Goal: Task Accomplishment & Management: Manage account settings

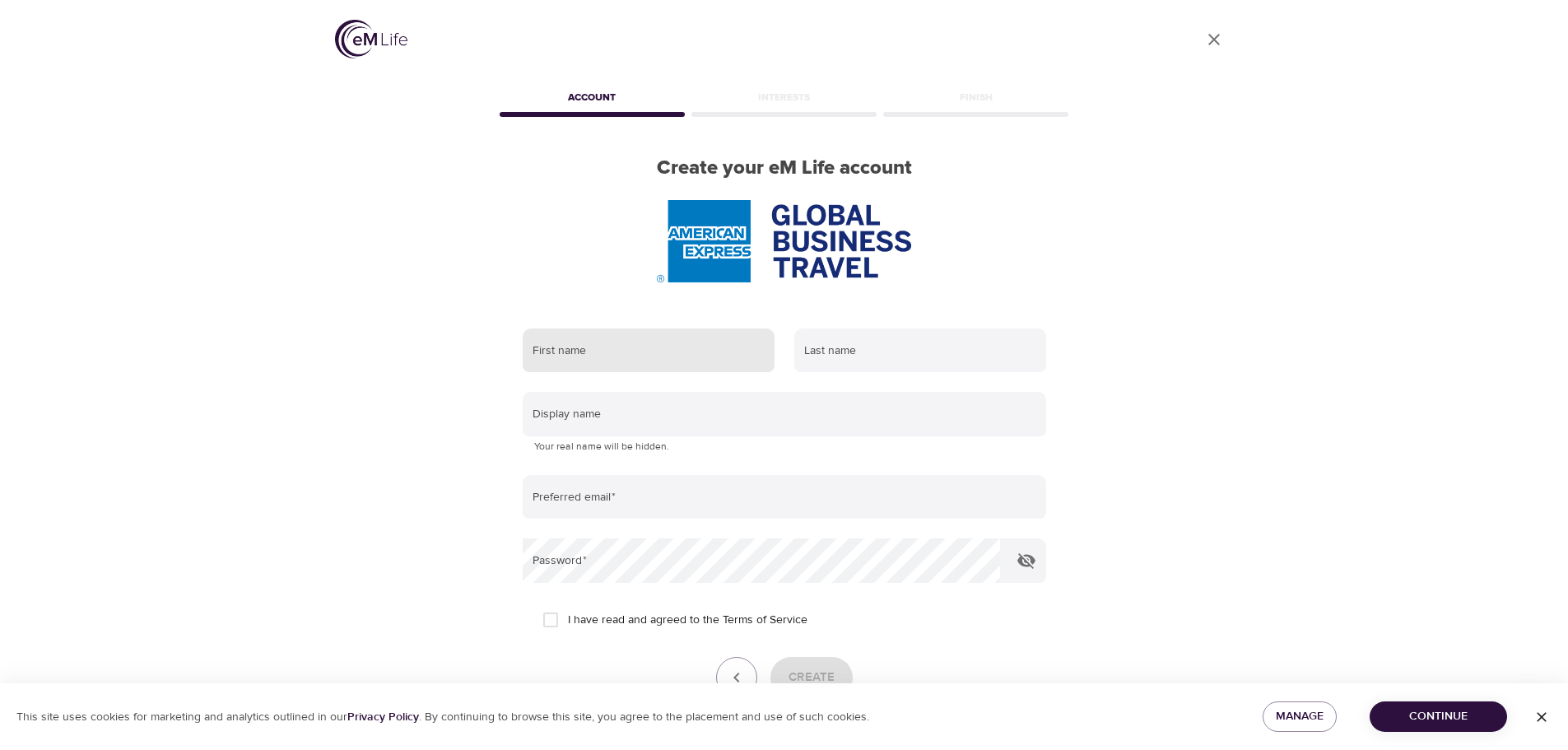
click at [595, 342] on input "text" at bounding box center [648, 350] width 251 height 45
type input "Sylvia"
type input "Kay"
type input "sylvia.kay@amexgbt.com"
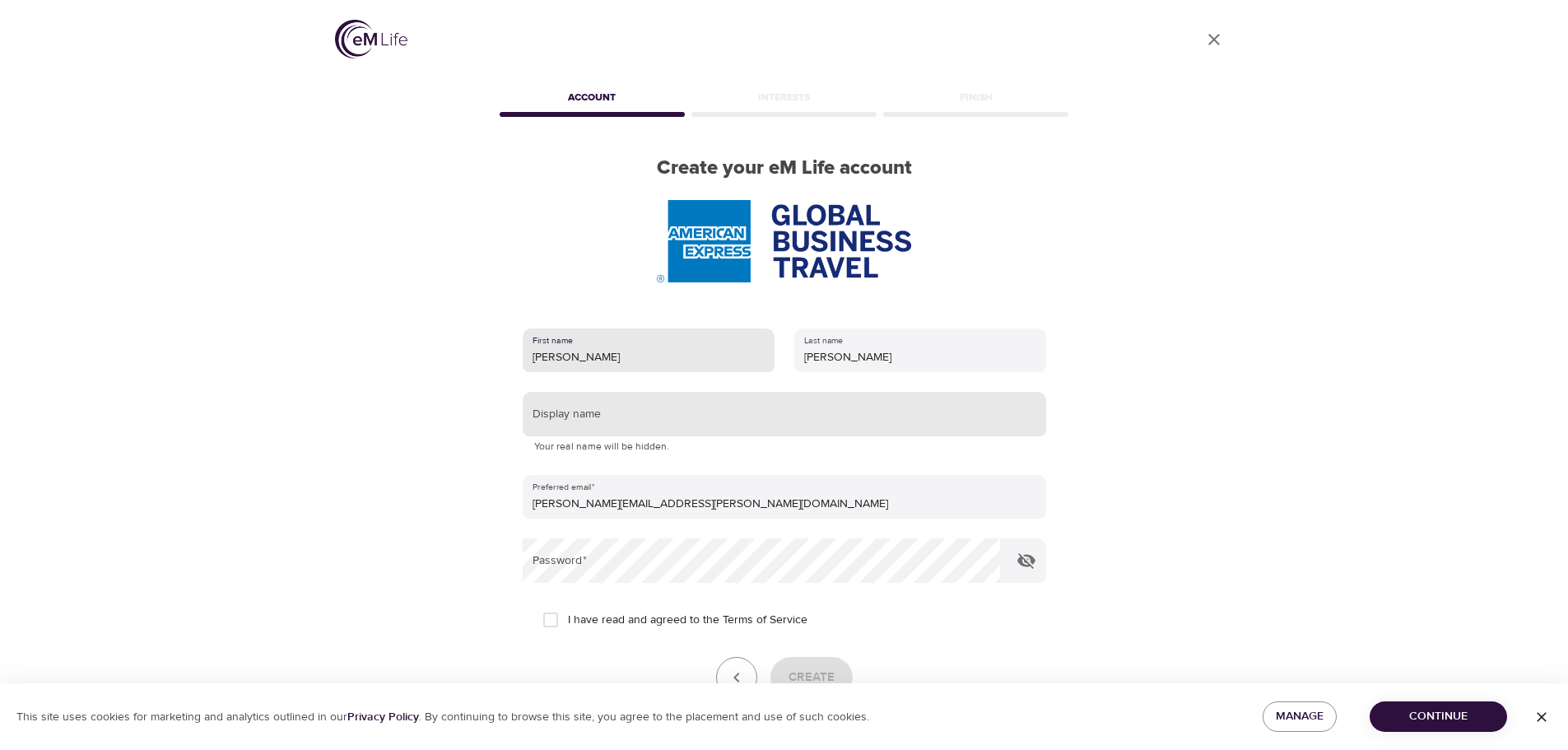
click at [630, 416] on input "text" at bounding box center [784, 413] width 524 height 45
type input "Sylvia Kay"
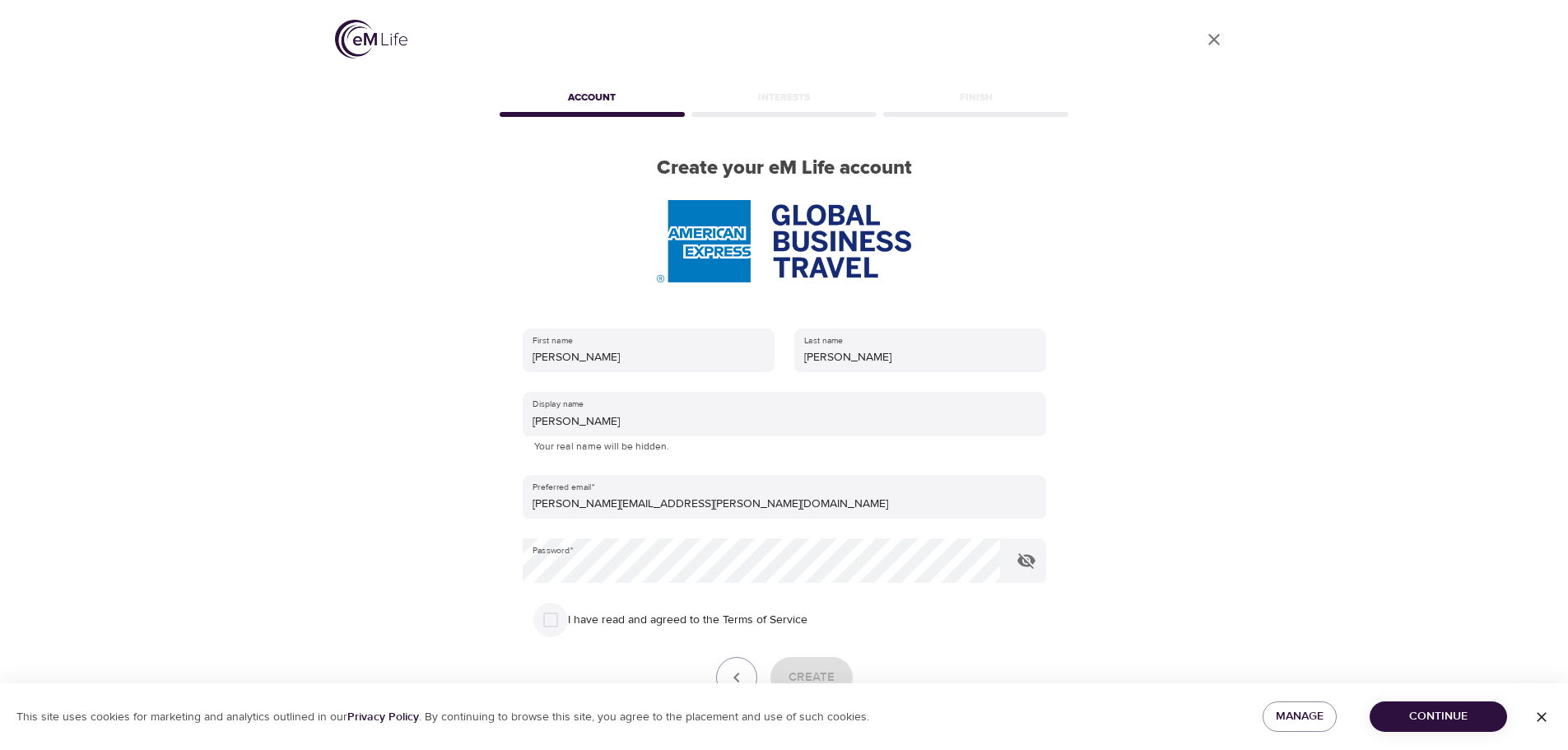
click at [553, 621] on input "I have read and agreed to the Terms of Service" at bounding box center [550, 620] width 35 height 35
checkbox input "true"
click at [825, 669] on span "Create" at bounding box center [811, 677] width 46 height 21
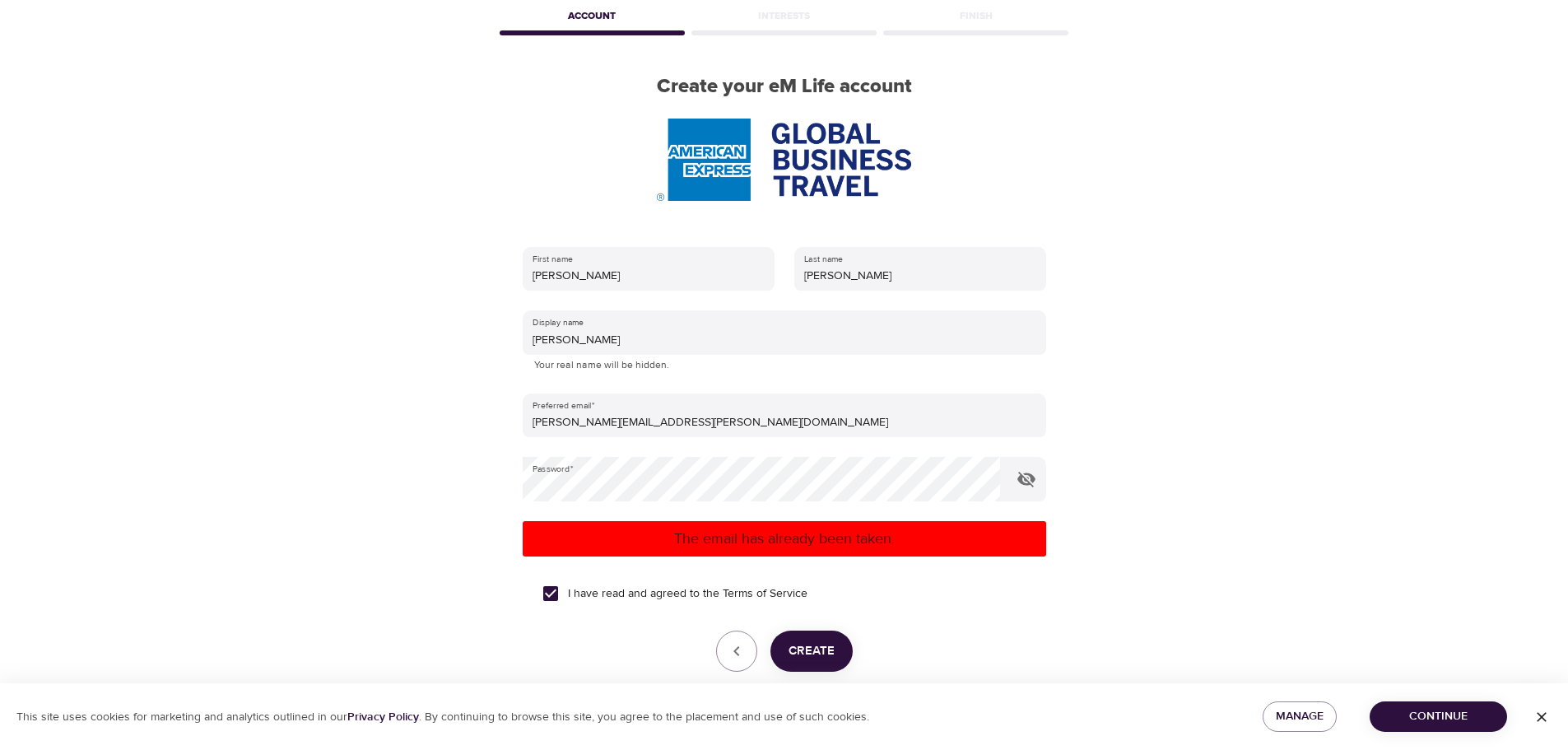
scroll to position [160, 0]
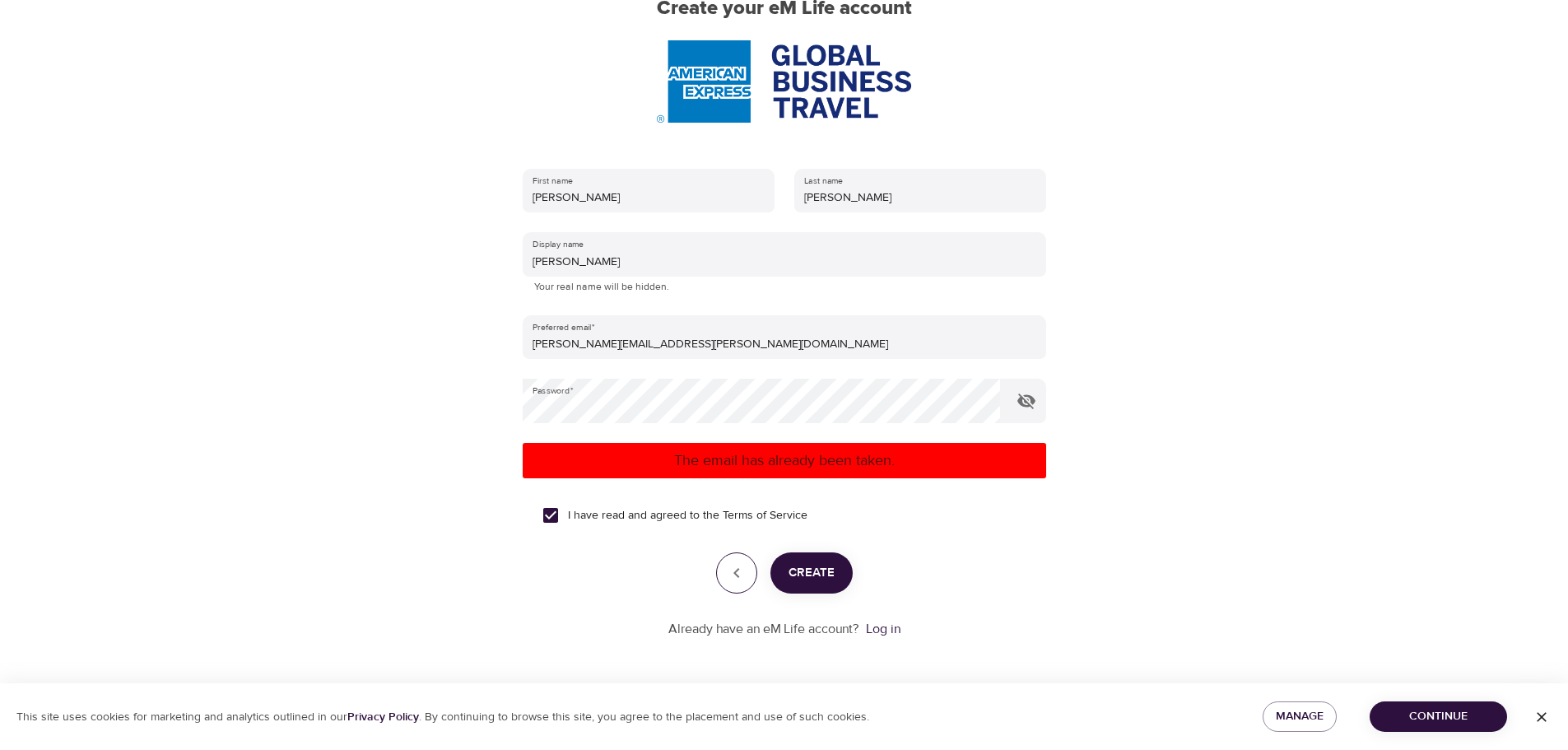
click at [746, 573] on icon "button" at bounding box center [737, 573] width 20 height 20
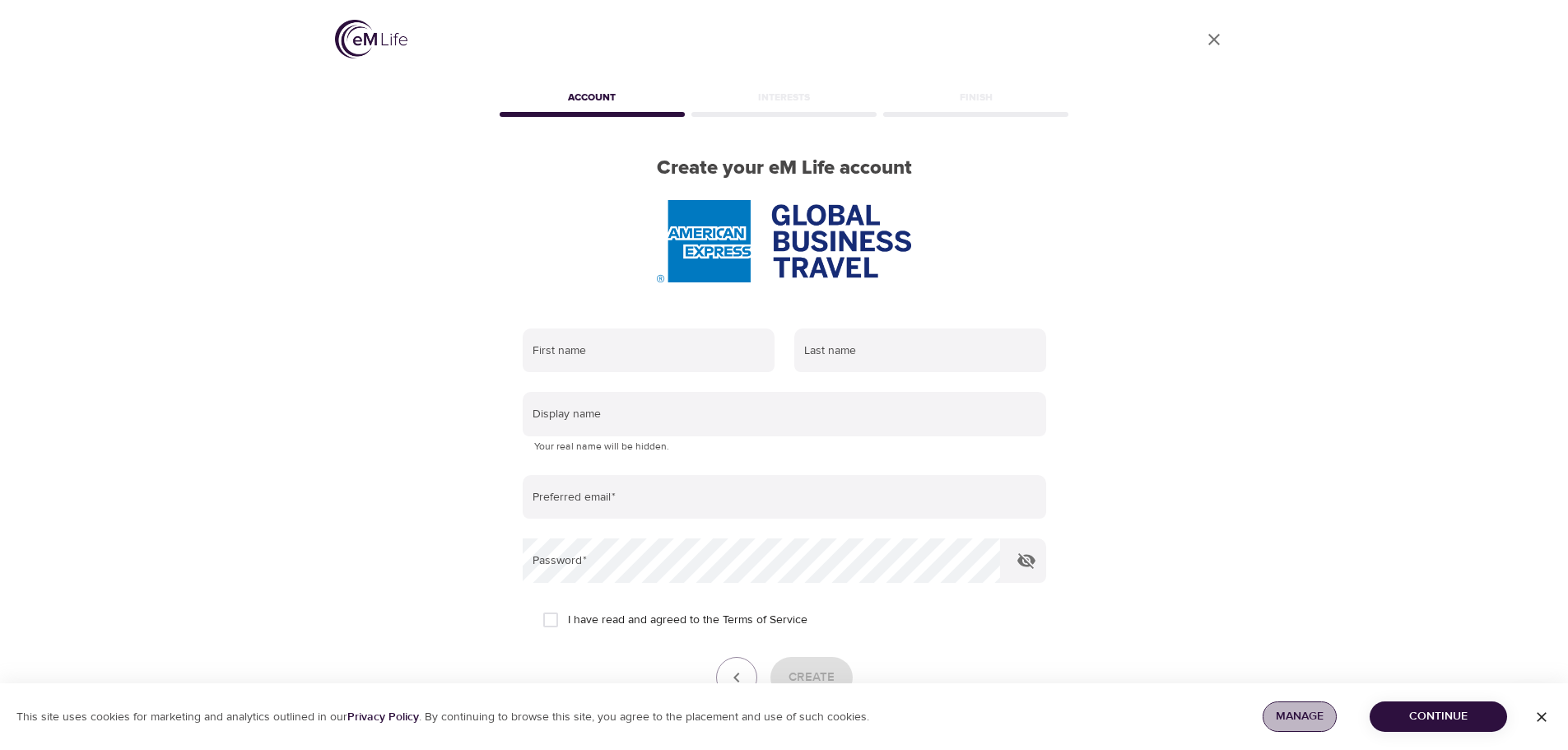
click at [1289, 713] on span "Manage" at bounding box center [1299, 716] width 48 height 21
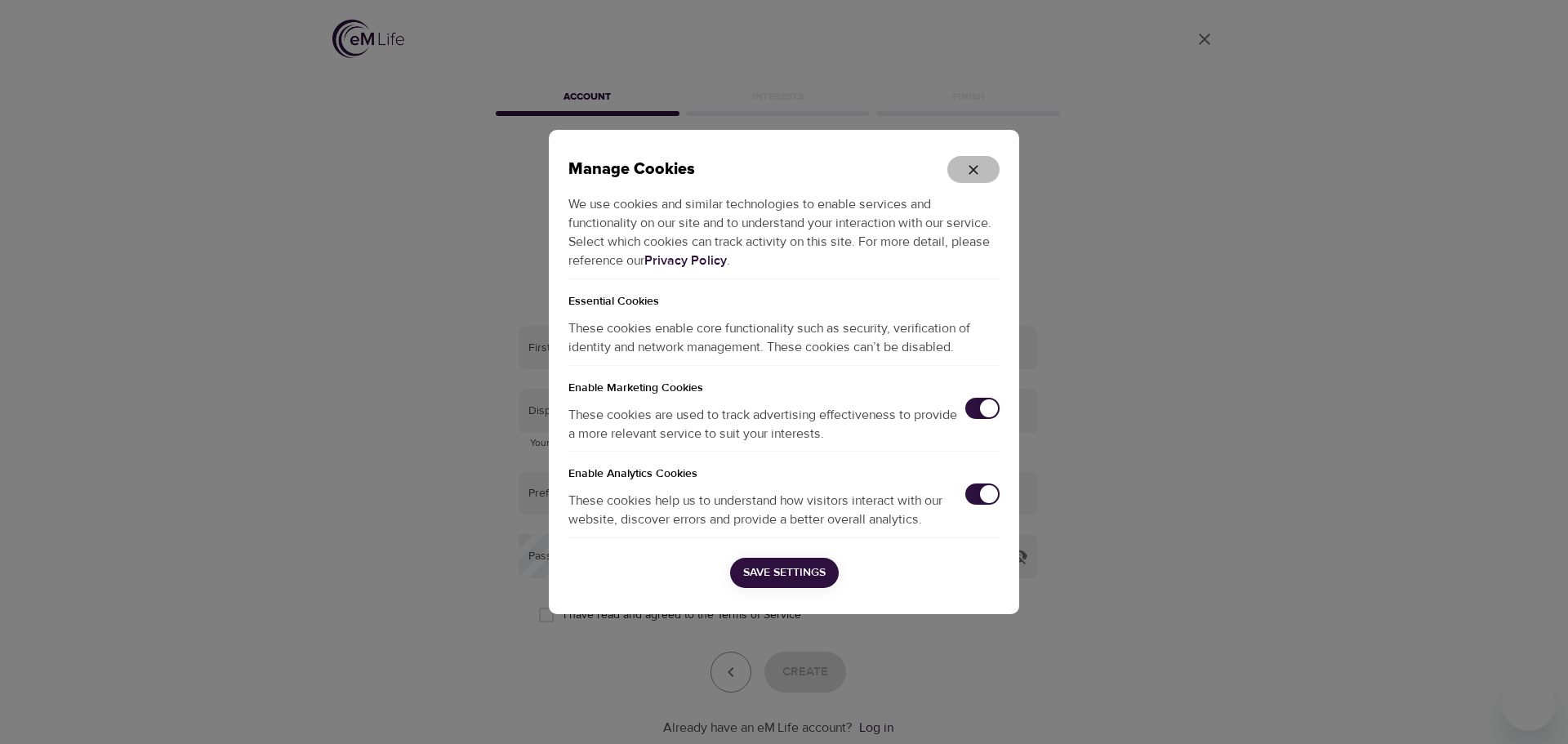
click at [979, 163] on icon "button" at bounding box center [974, 170] width 16 height 16
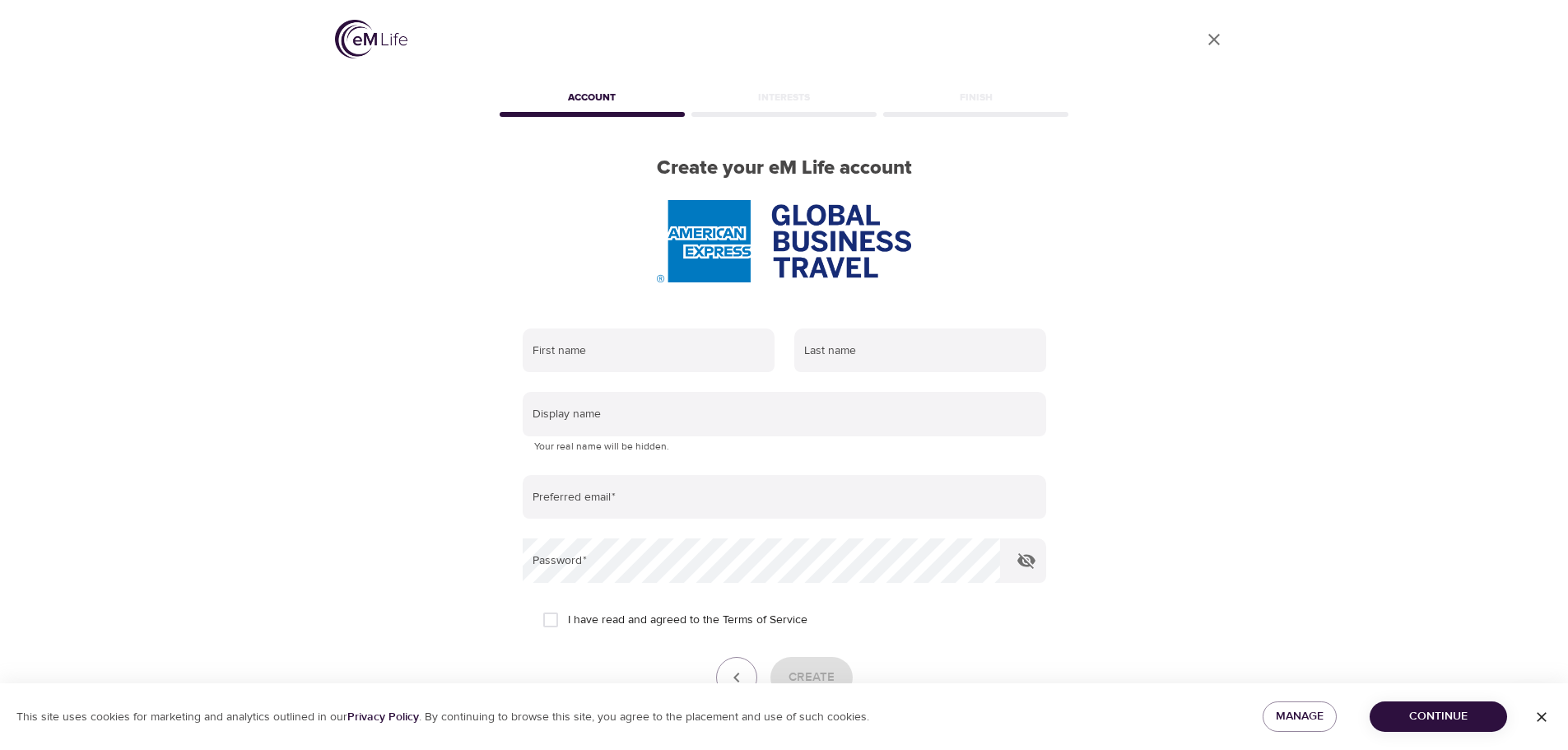
click at [364, 38] on img at bounding box center [370, 39] width 72 height 38
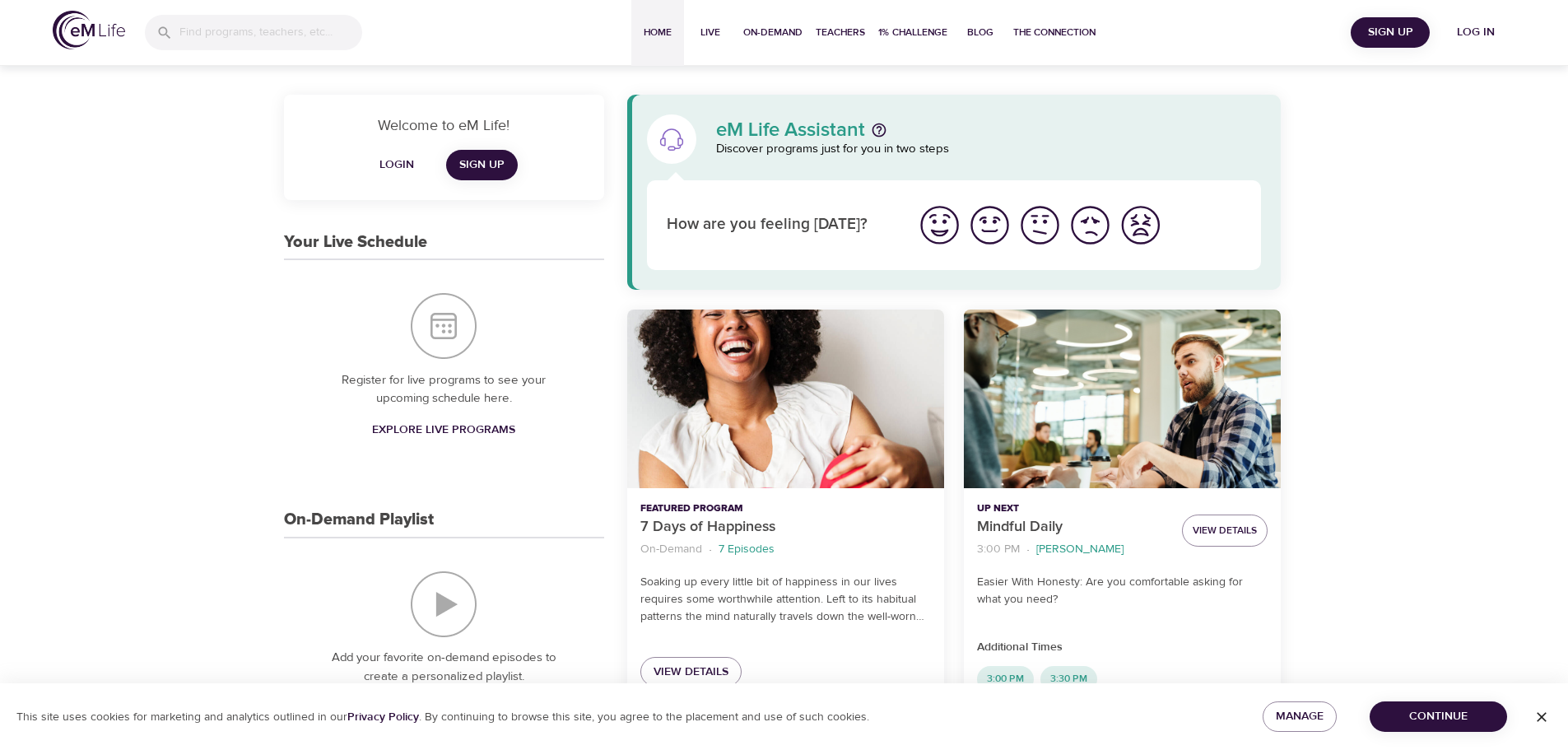
click at [1470, 22] on span "Log in" at bounding box center [1476, 32] width 66 height 21
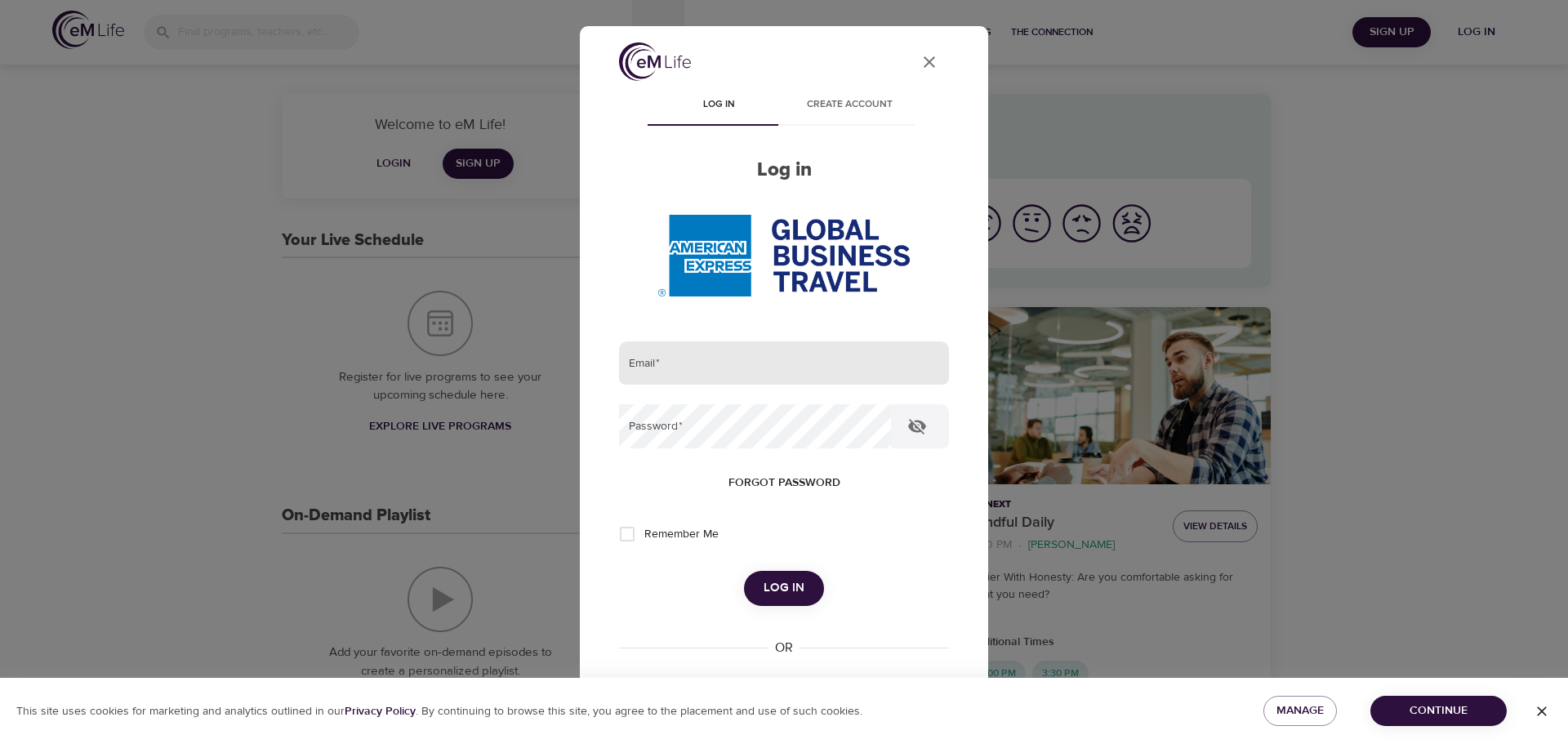
click at [664, 357] on input "email" at bounding box center [784, 363] width 330 height 44
type input "sylvia.kay@amexgbt.com"
click at [744, 571] on button "Log in" at bounding box center [784, 588] width 80 height 34
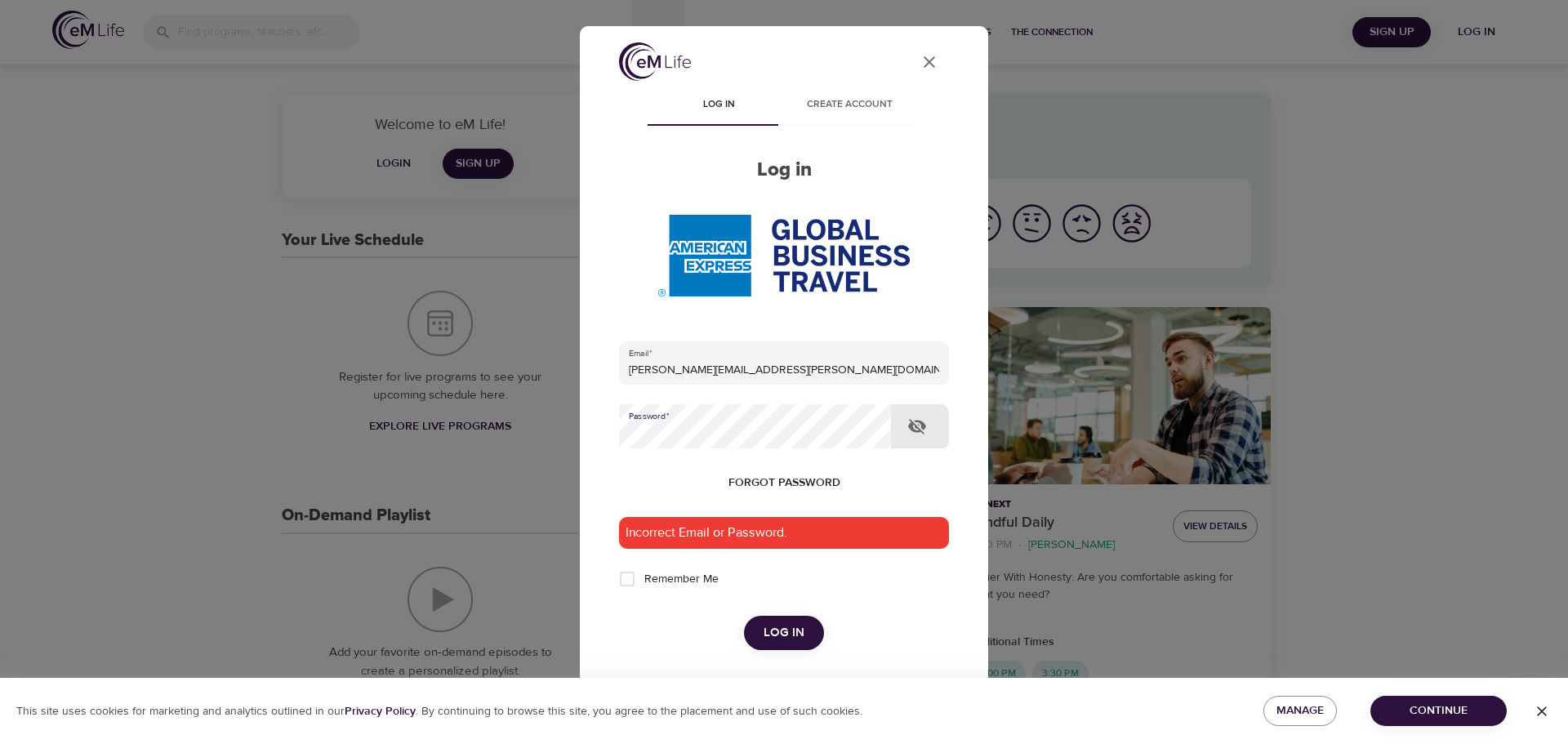
click at [814, 476] on span "Forgot password" at bounding box center [784, 483] width 112 height 21
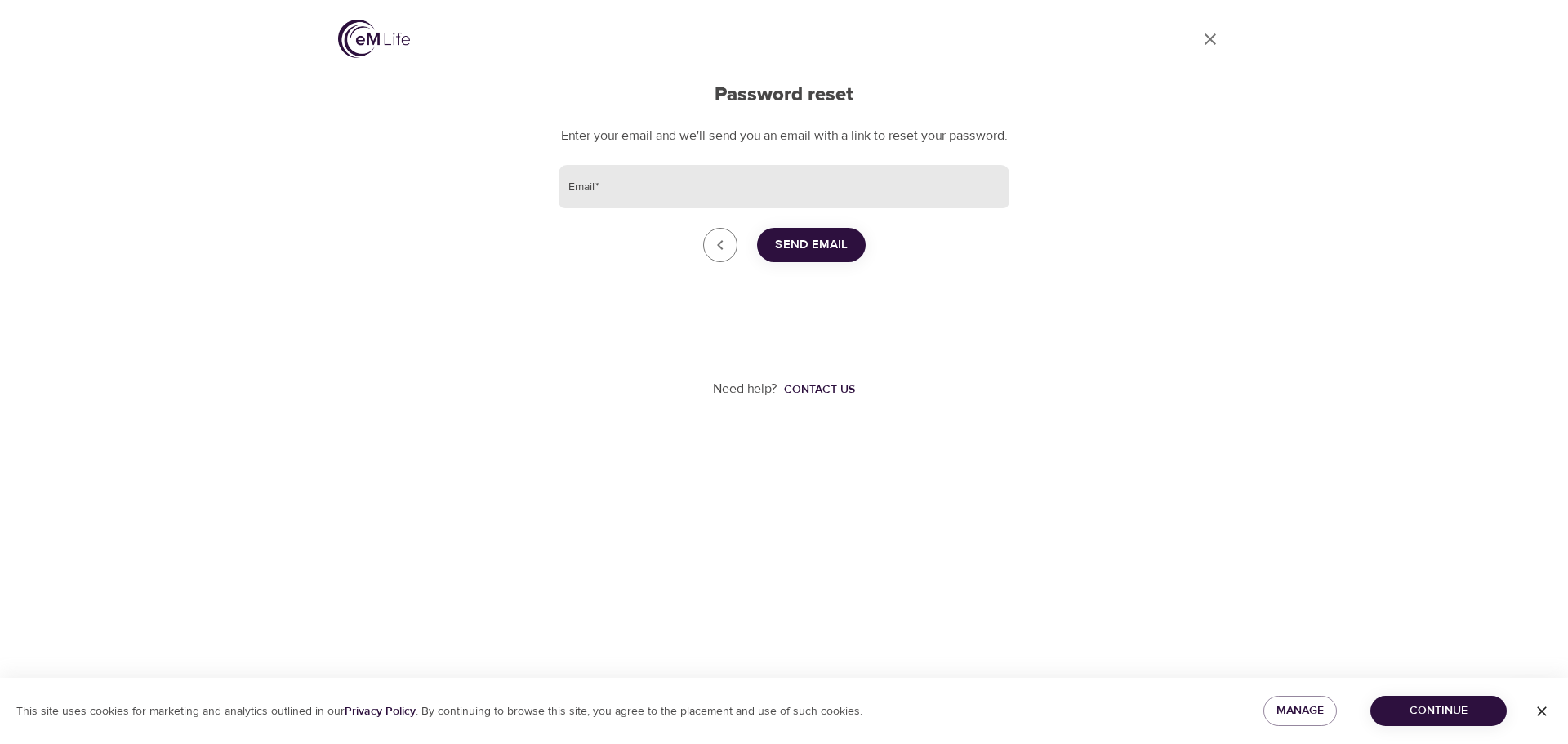
click at [612, 207] on input "Email   *" at bounding box center [784, 187] width 451 height 44
type input "[PERSON_NAME][EMAIL_ADDRESS][PERSON_NAME][DOMAIN_NAME]"
click at [836, 256] on span "Send Email" at bounding box center [811, 244] width 73 height 21
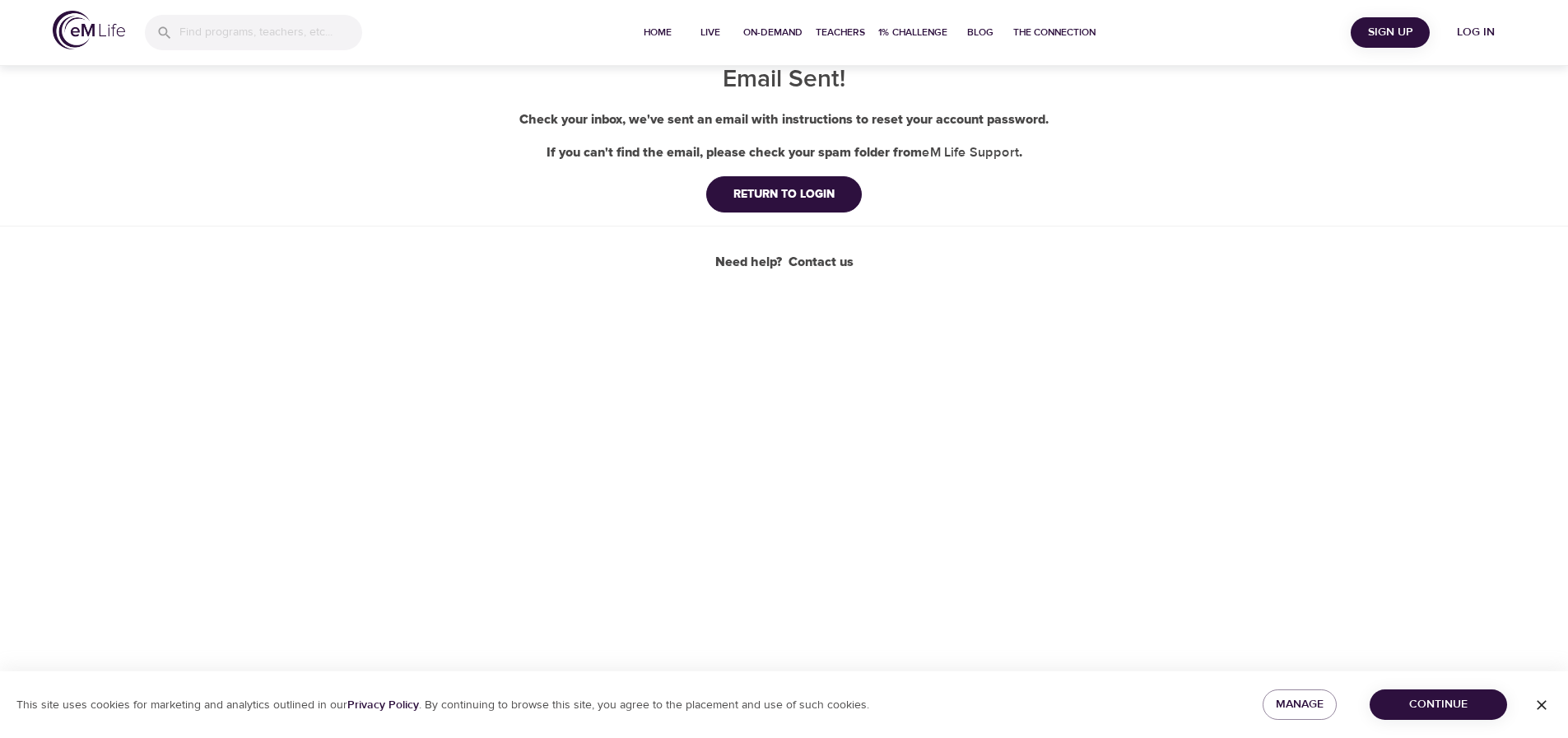
click at [1475, 19] on button "Log in" at bounding box center [1476, 32] width 79 height 30
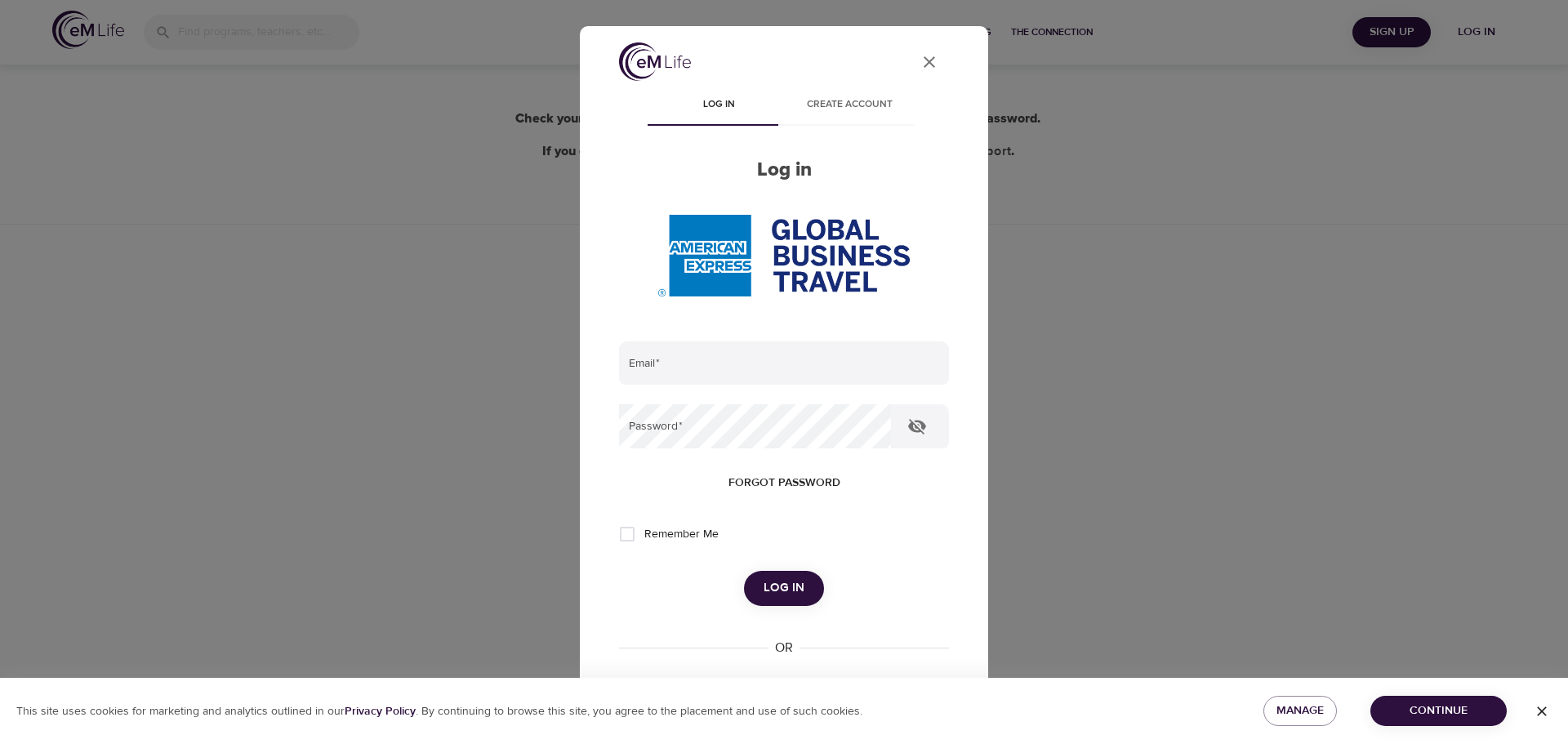
type input "[PERSON_NAME][EMAIL_ADDRESS][PERSON_NAME][DOMAIN_NAME]"
click at [771, 584] on span "Log in" at bounding box center [784, 587] width 41 height 21
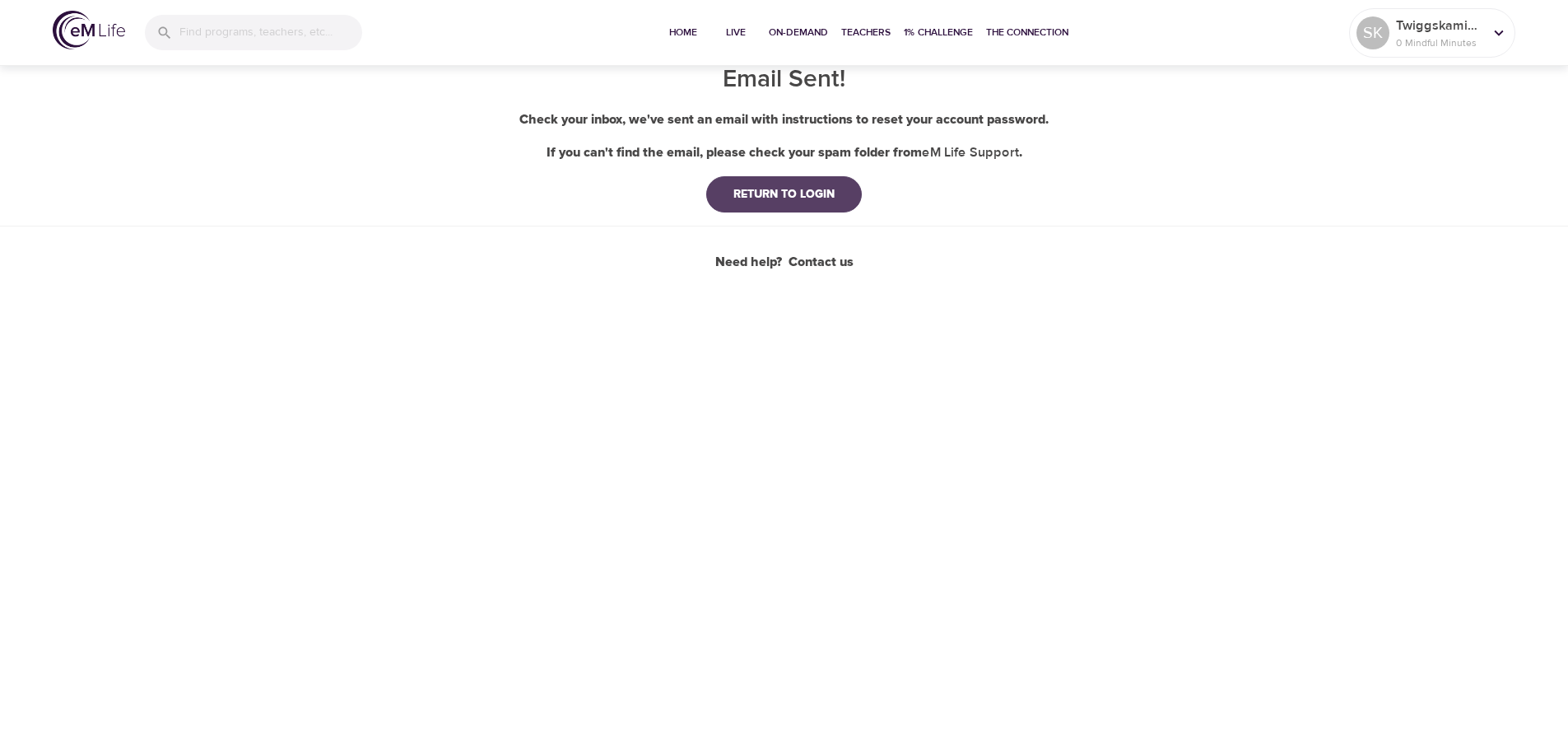
click at [779, 187] on div "RETURN TO LOGIN" at bounding box center [784, 194] width 128 height 16
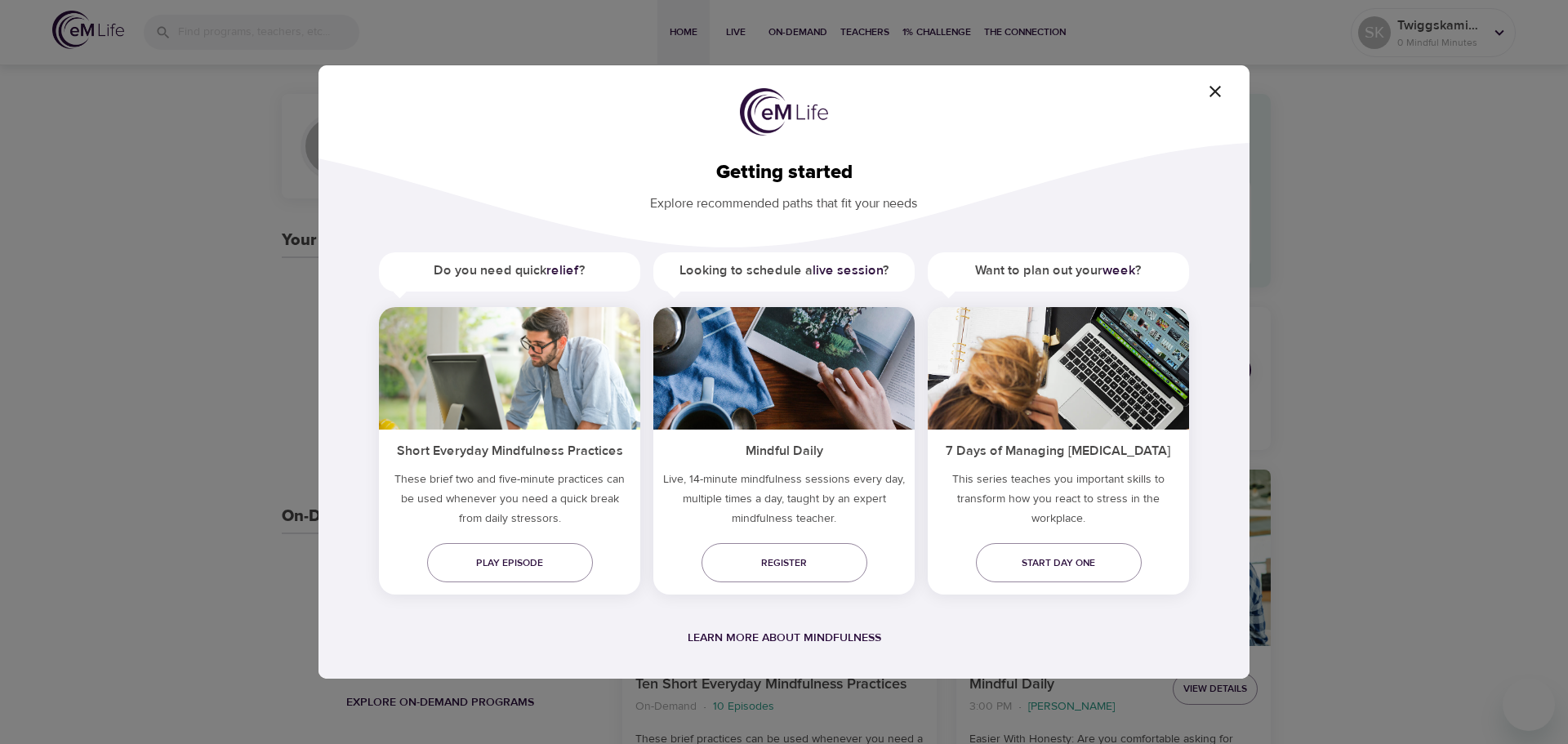
click at [1222, 100] on icon "button" at bounding box center [1216, 92] width 20 height 20
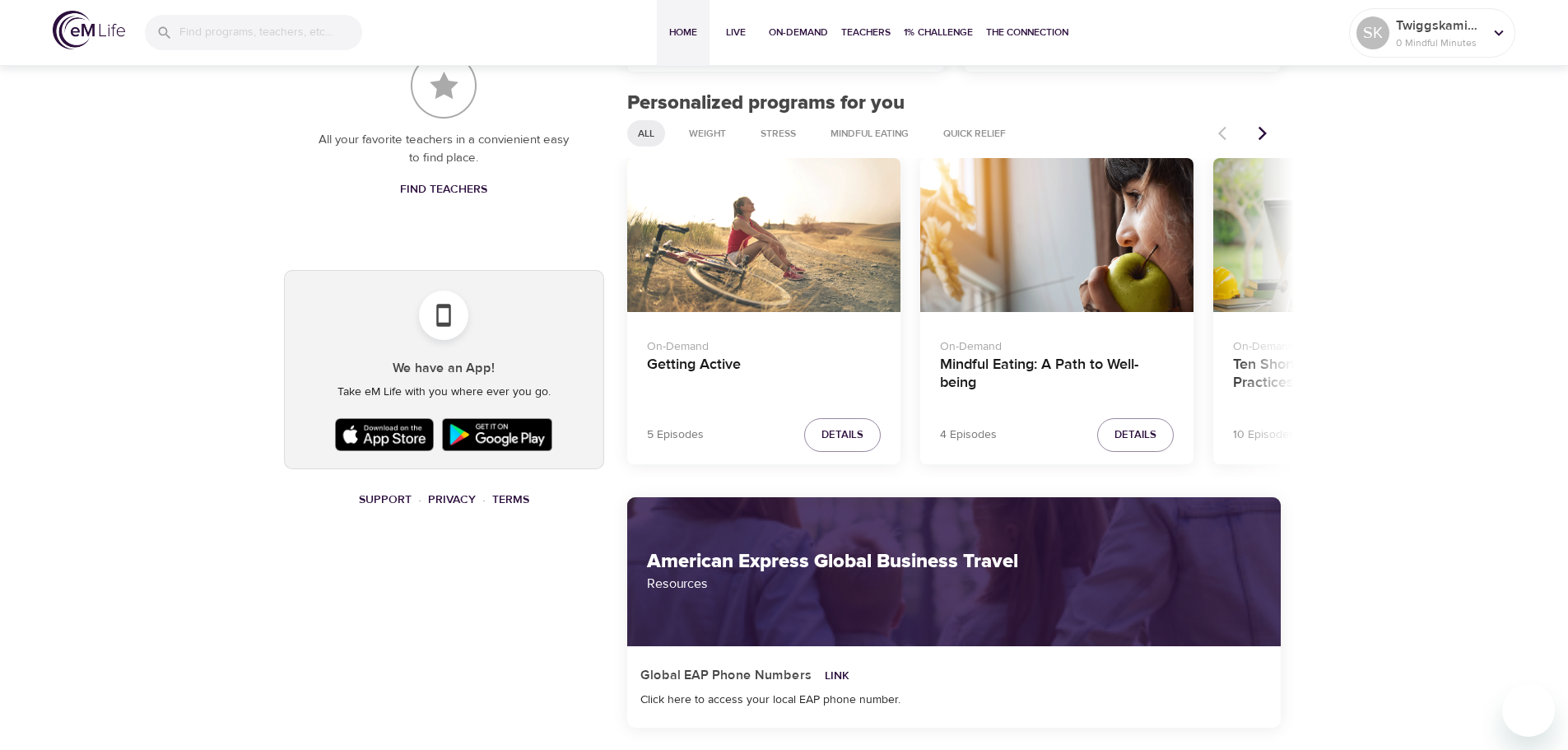
scroll to position [823, 0]
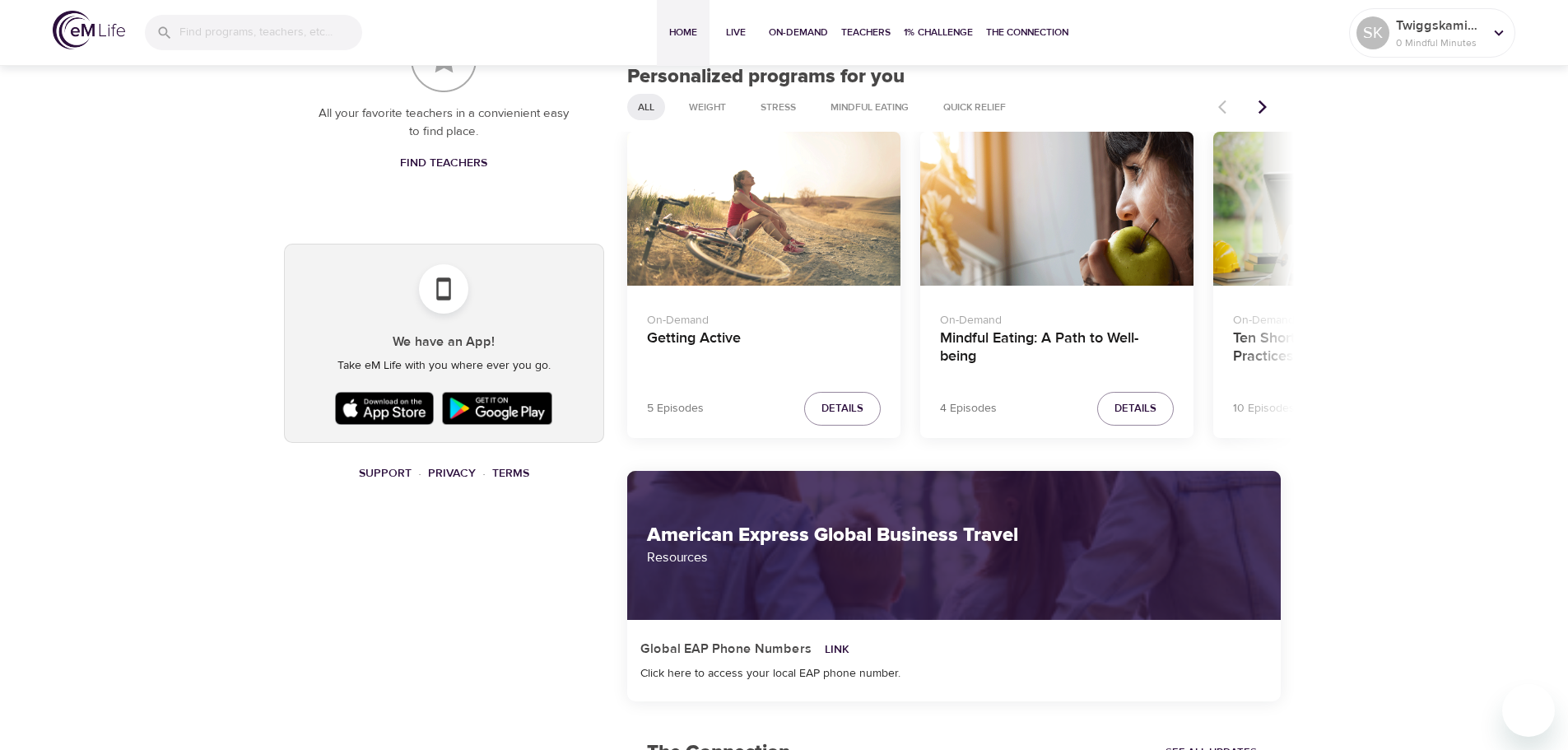
click at [535, 580] on div "SK pencil Twiggskaminsky 0 Mindful Minutes Your Live Schedule Register for live…" at bounding box center [444, 359] width 340 height 2196
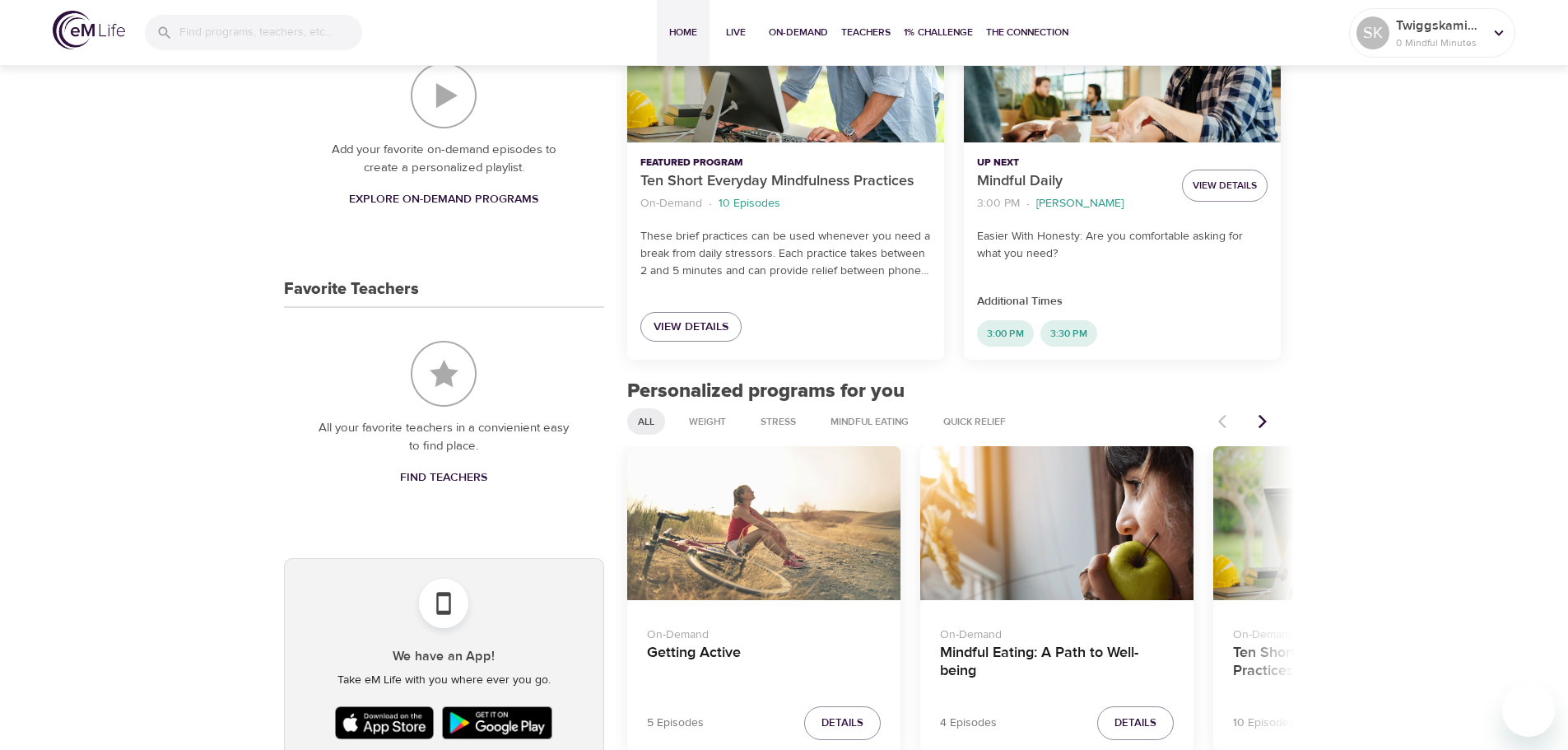
scroll to position [741, 0]
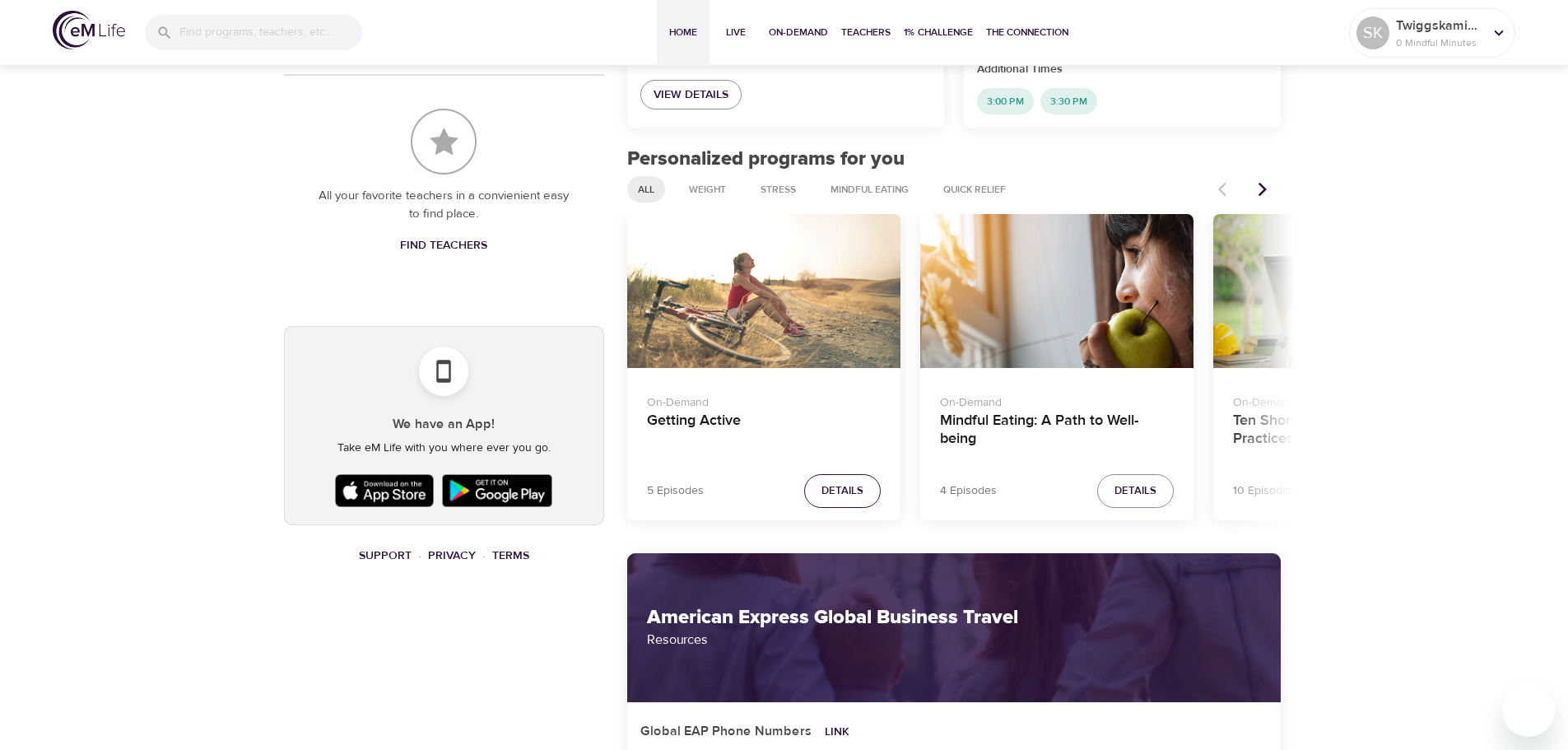
click at [850, 492] on span "Details" at bounding box center [842, 491] width 42 height 19
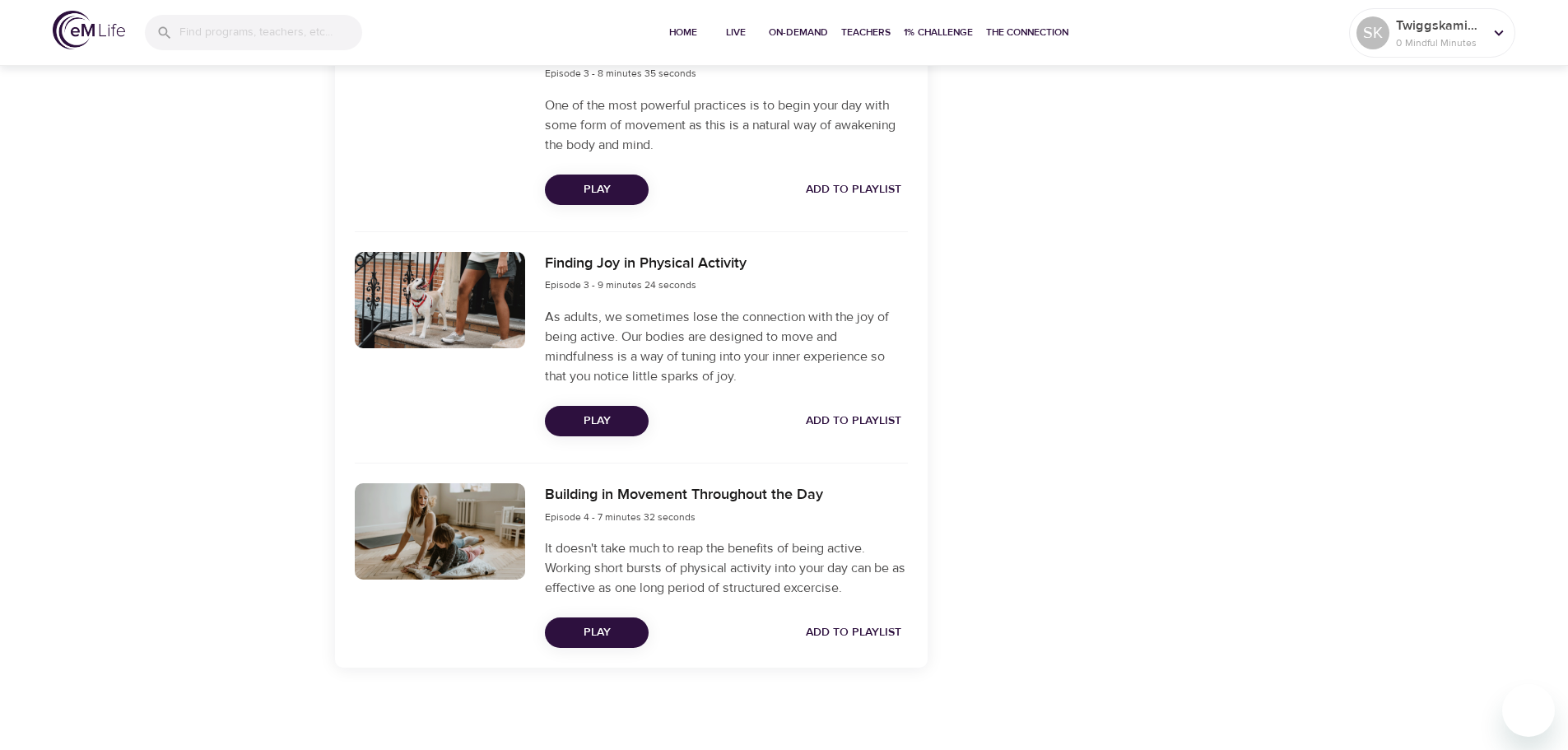
scroll to position [1038, 0]
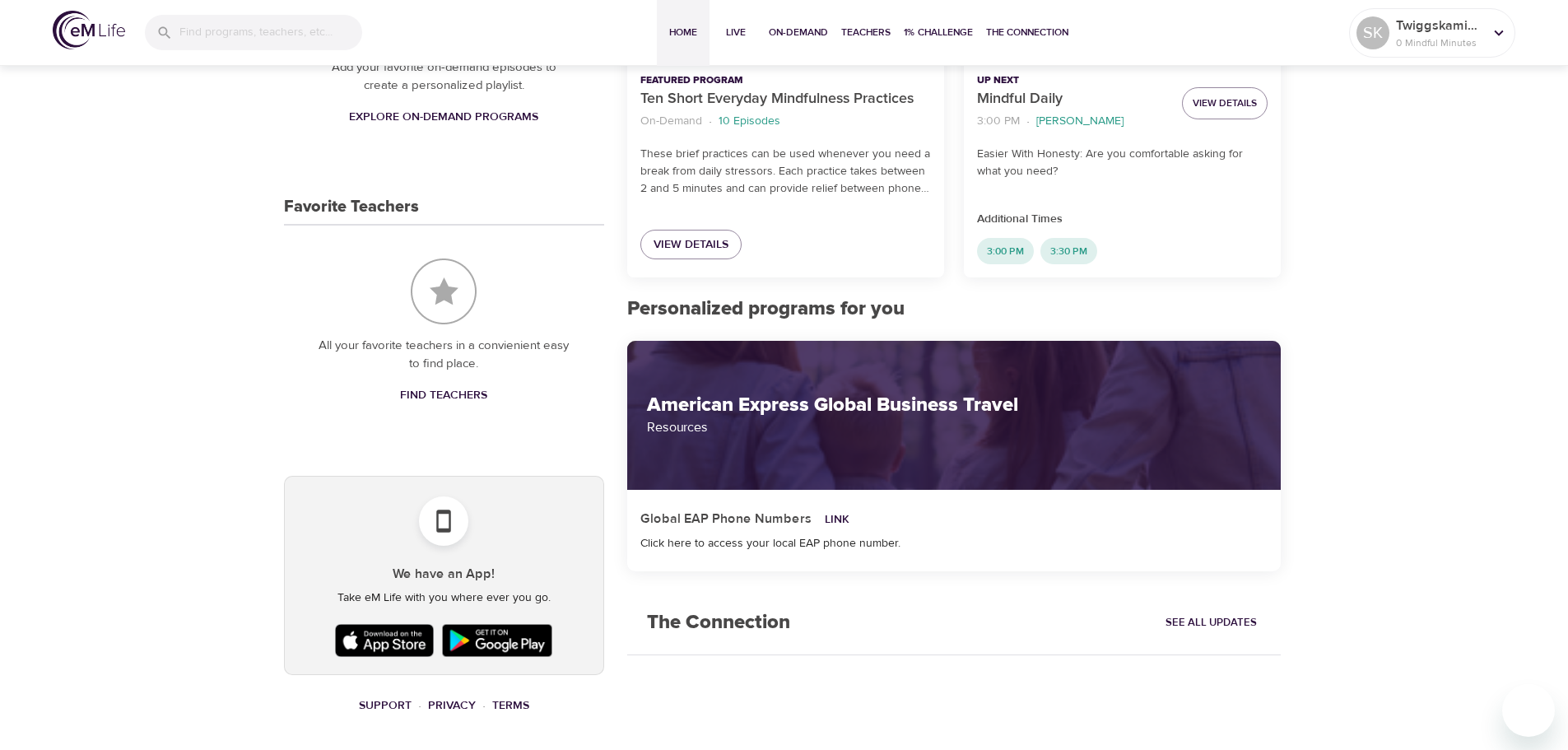
scroll to position [1038, 0]
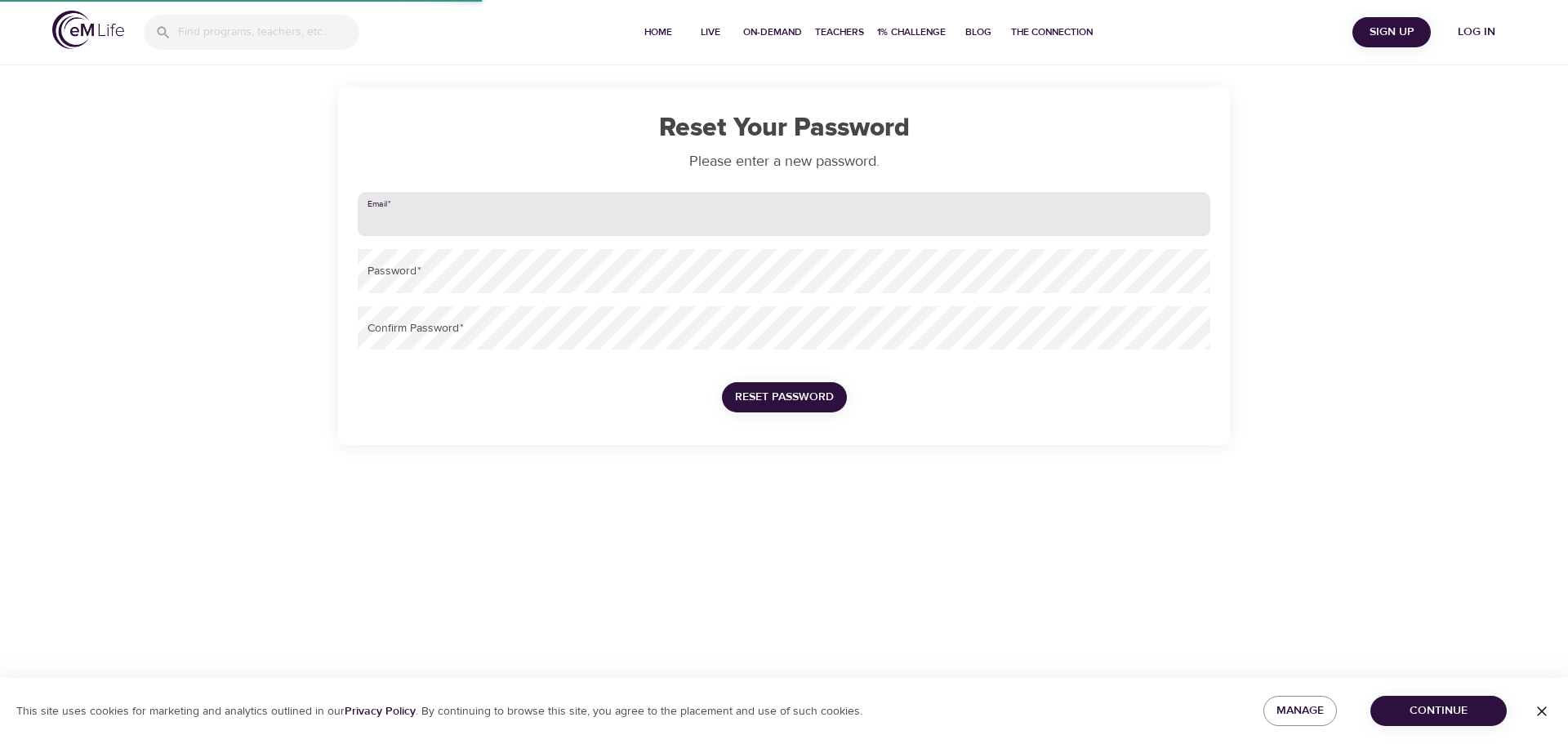
click at [538, 211] on input "email" at bounding box center [784, 214] width 853 height 44
type input "sylvia.kay@amexgbt.com"
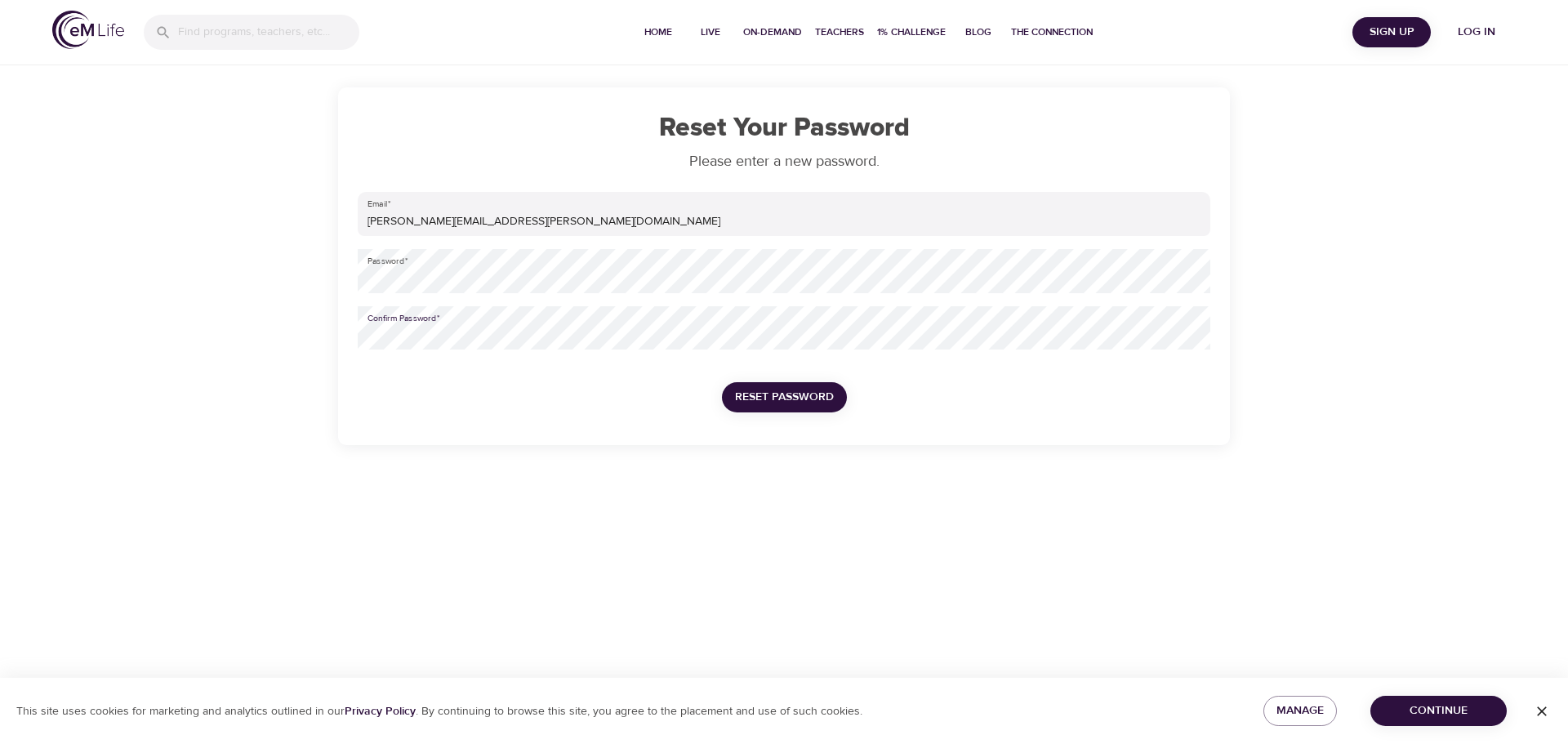
click at [781, 397] on span "Reset Password" at bounding box center [784, 397] width 99 height 21
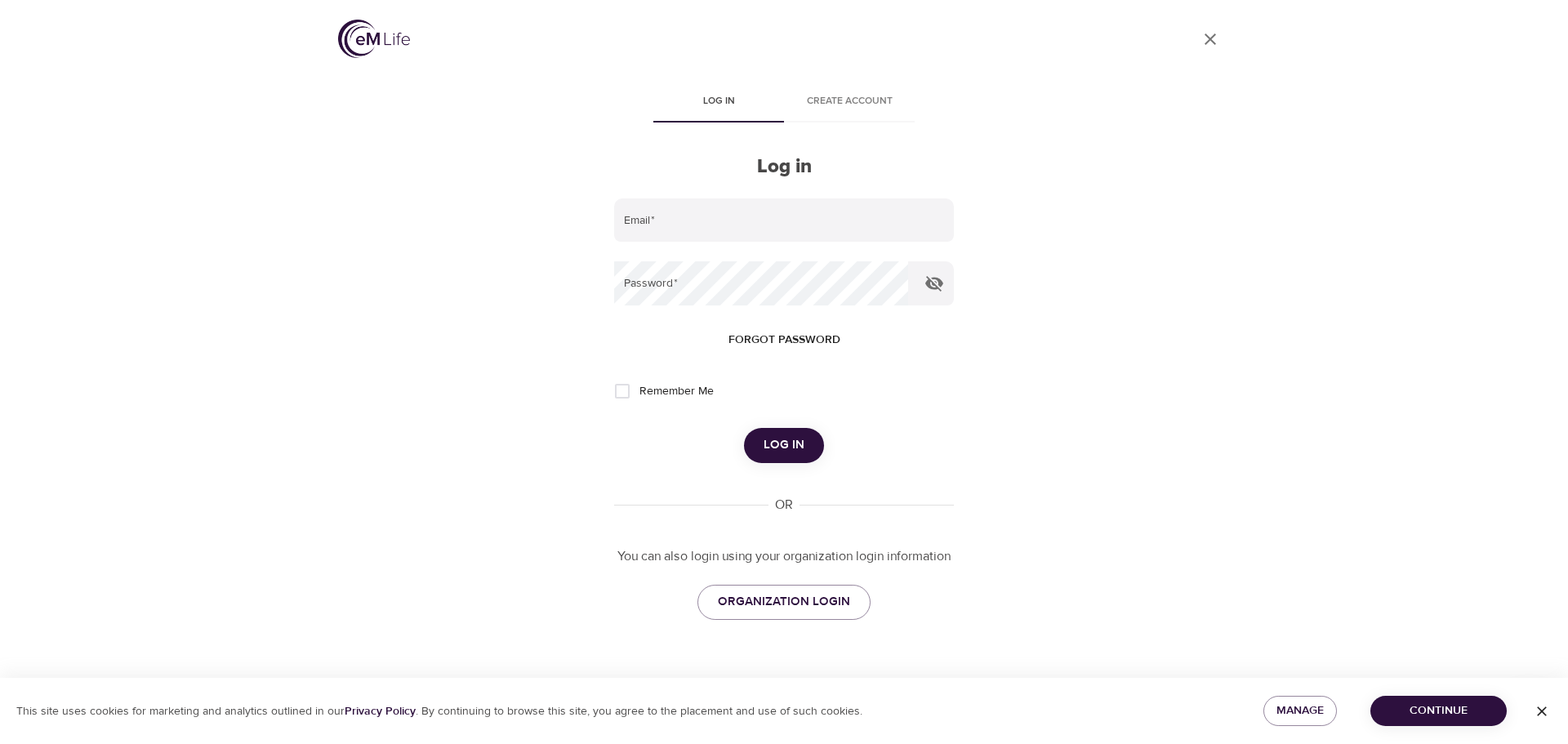
type input "sylvia.kay@amexgbt.com"
click at [624, 391] on input "Remember Me" at bounding box center [622, 391] width 34 height 34
checkbox input "true"
click at [772, 445] on span "Log in" at bounding box center [784, 445] width 41 height 21
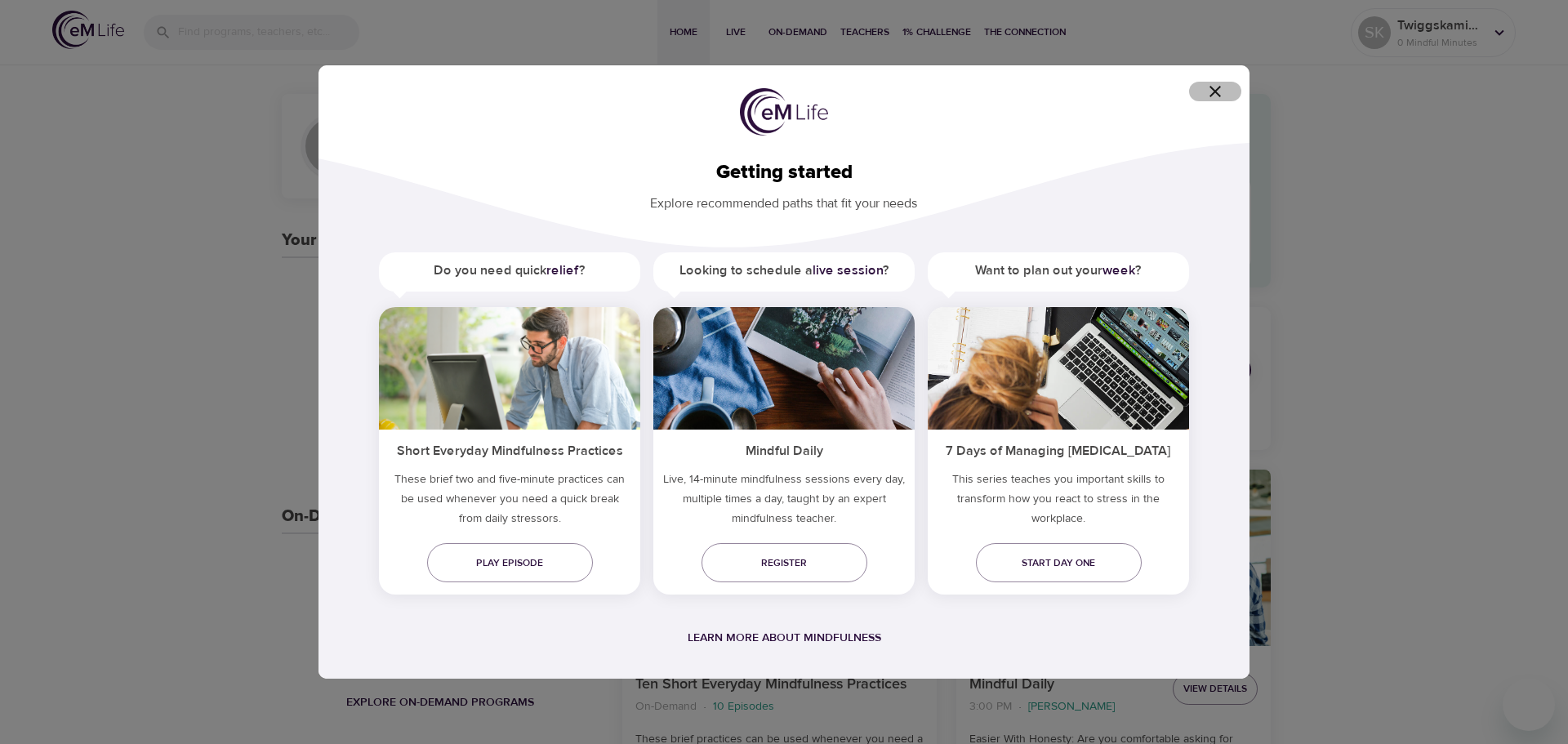
click at [1212, 94] on icon "button" at bounding box center [1215, 92] width 12 height 12
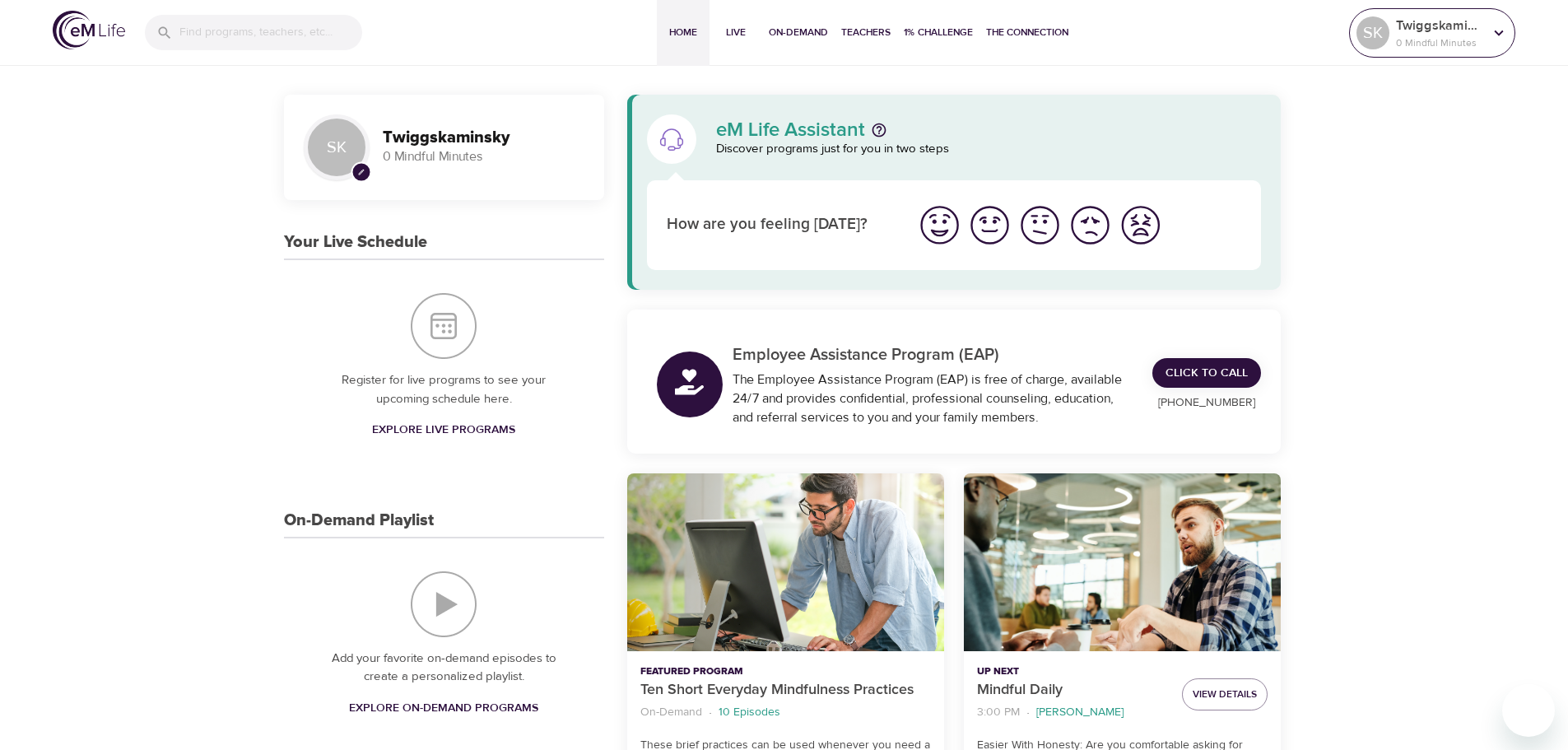
click at [1447, 31] on p "Twiggskaminsky" at bounding box center [1439, 26] width 87 height 20
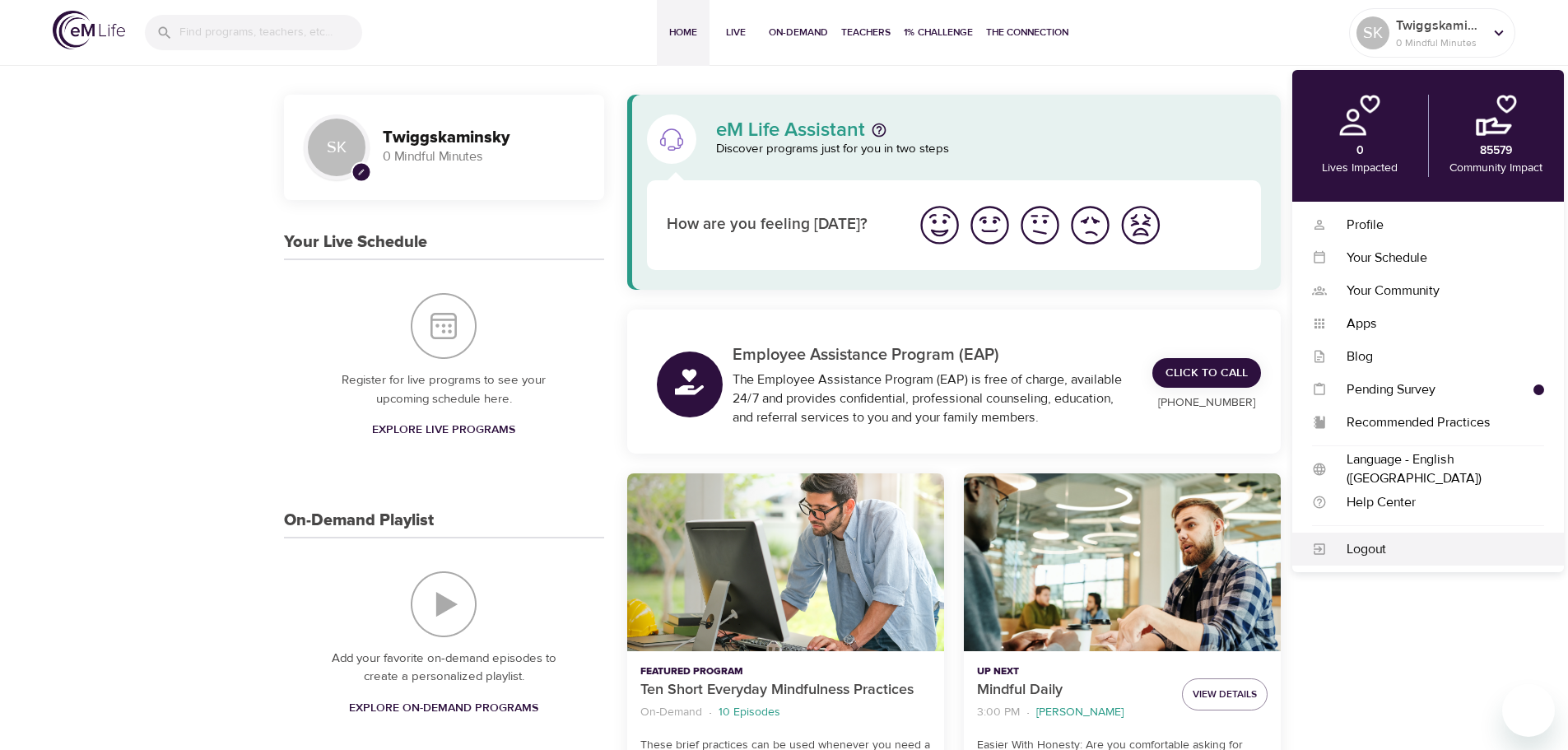
click at [1376, 545] on div "Logout" at bounding box center [1435, 550] width 218 height 19
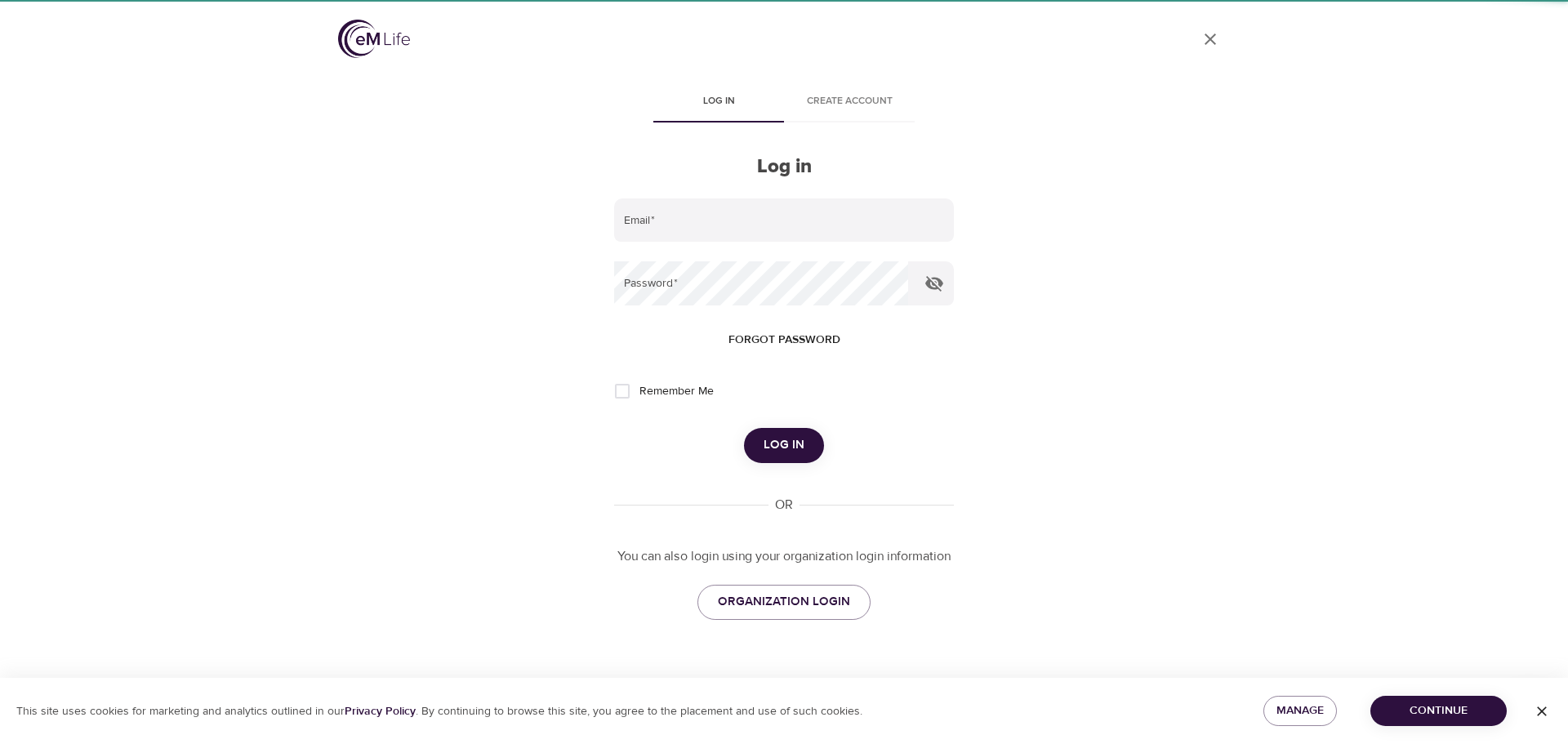
type input "[PERSON_NAME][EMAIL_ADDRESS][PERSON_NAME][DOMAIN_NAME]"
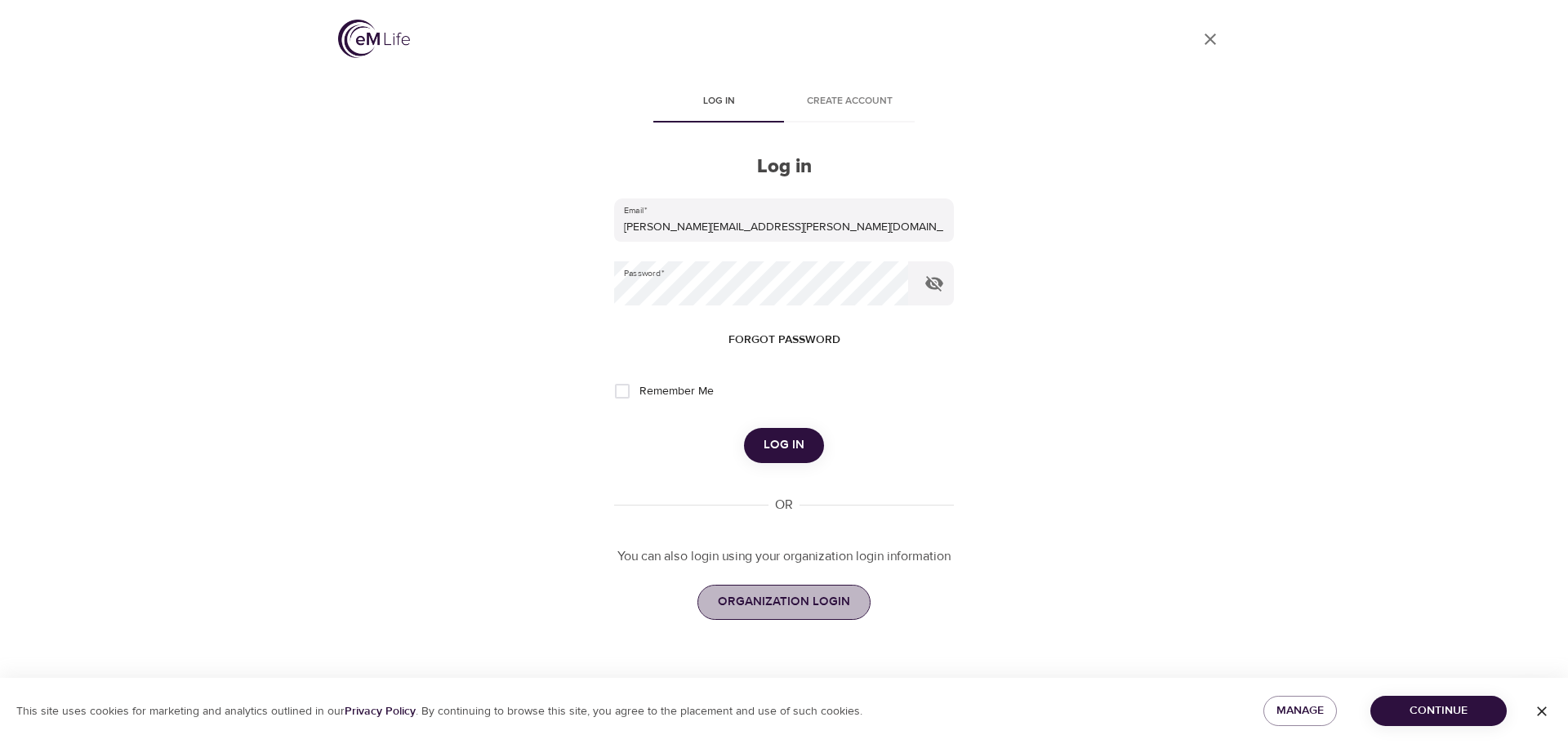
click at [799, 612] on span "ORGANIZATION LOGIN" at bounding box center [784, 602] width 132 height 21
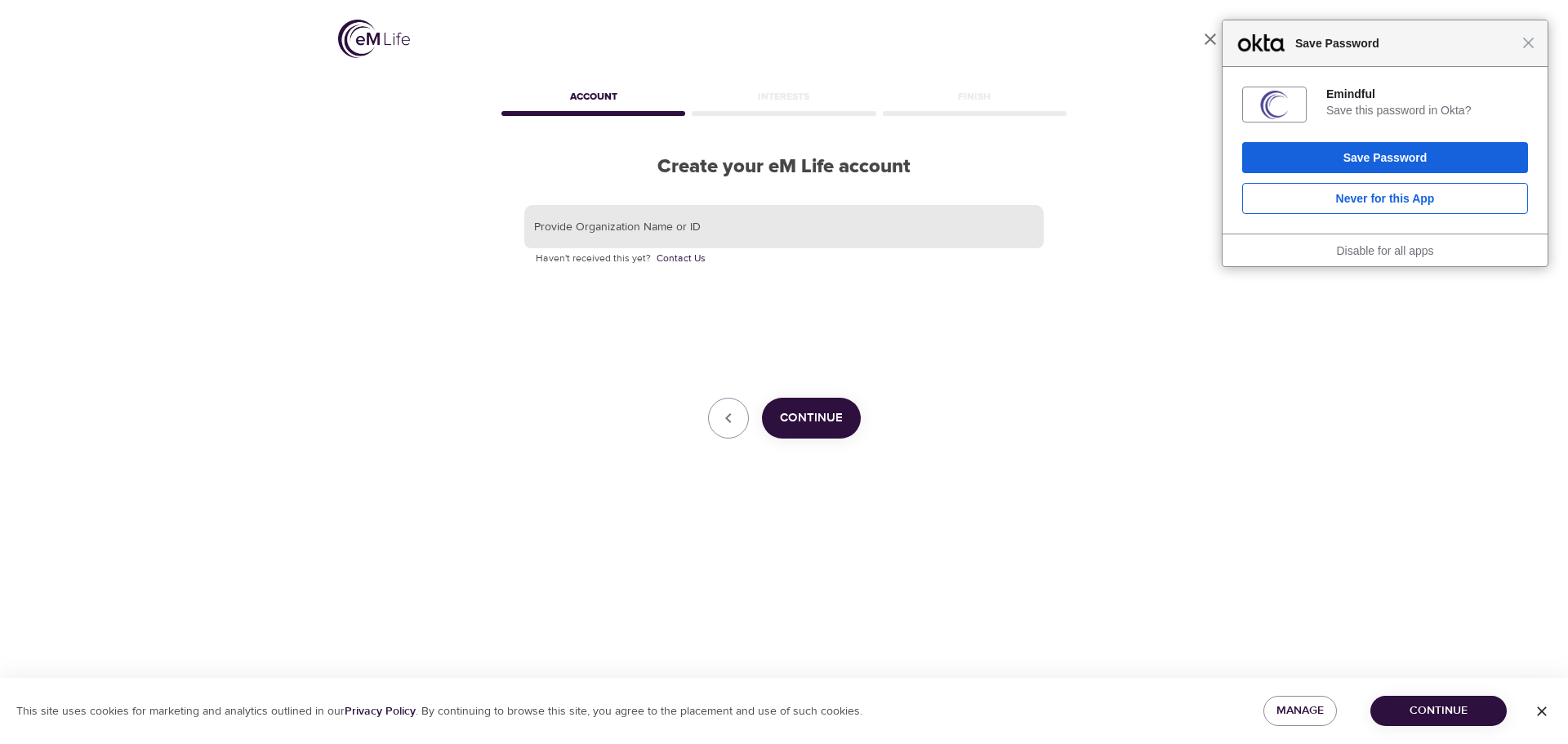
click at [644, 230] on input "text" at bounding box center [784, 227] width 520 height 44
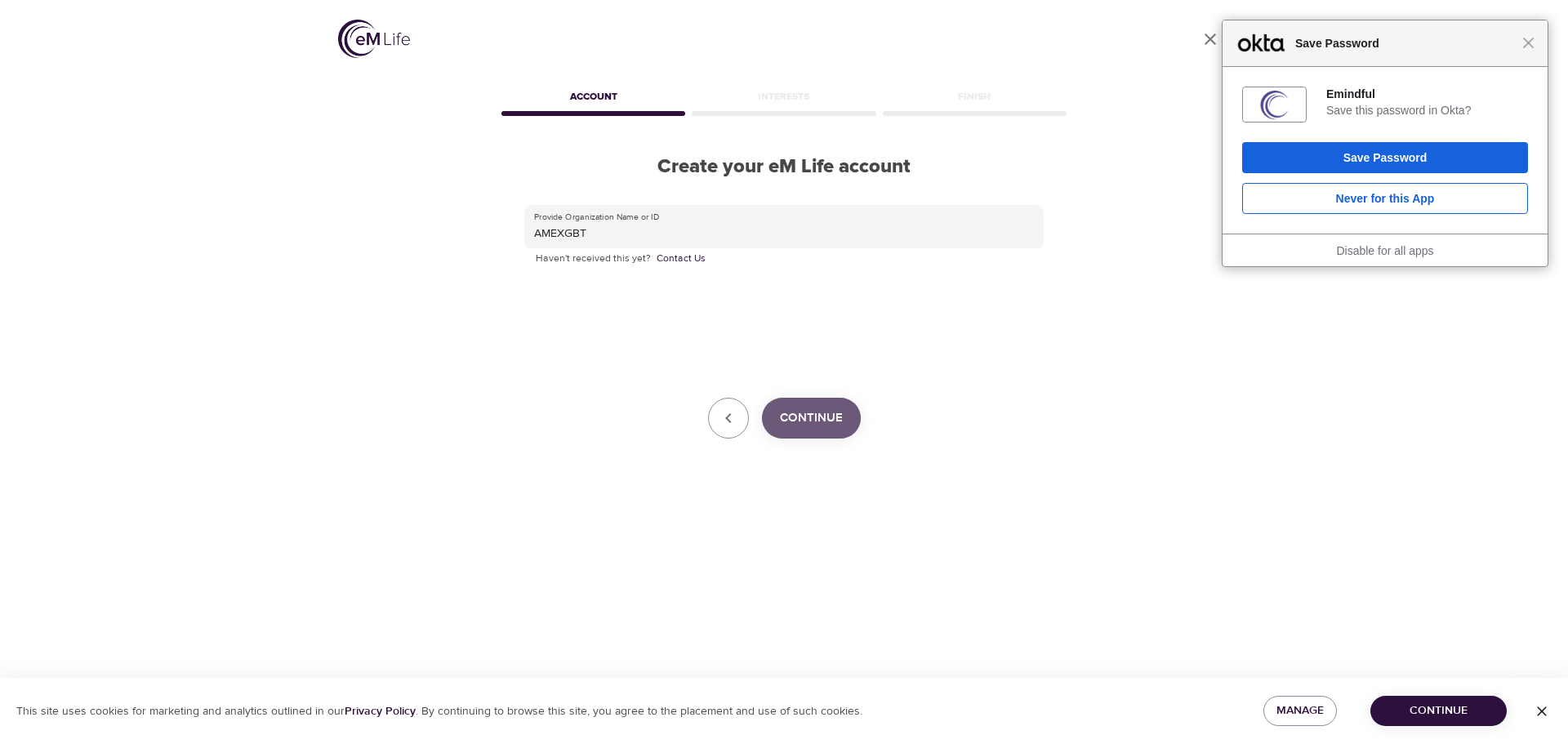
click at [822, 415] on span "Continue" at bounding box center [811, 417] width 63 height 21
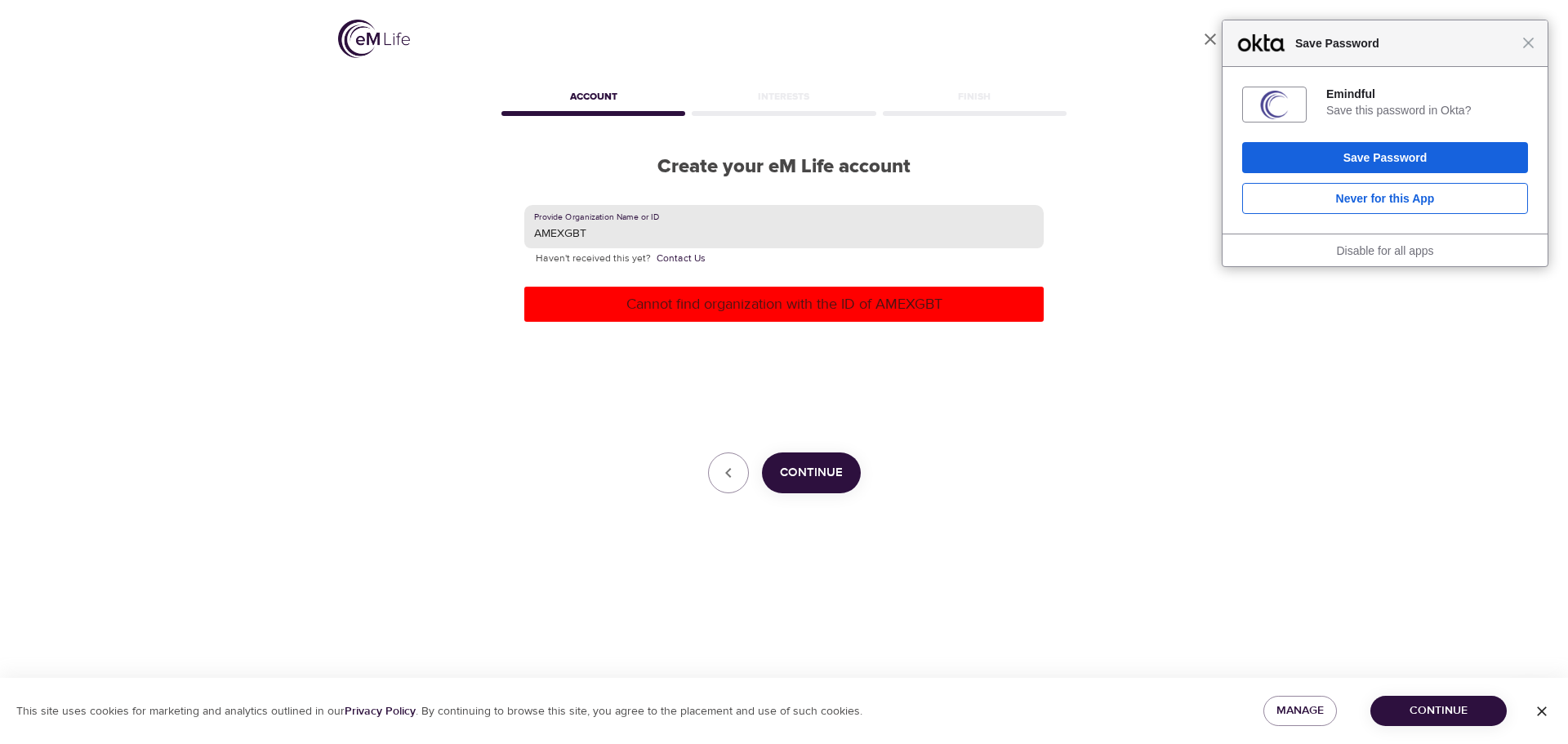
click at [608, 230] on input "AMEXGBT" at bounding box center [784, 227] width 520 height 44
type input "aMERICAN eXPRESS gLOBAL bUSINESS tRAVEL"
click at [832, 300] on p "Cannot find organization with the ID of AMEXGBT" at bounding box center [784, 304] width 506 height 22
click at [828, 472] on span "Continue" at bounding box center [811, 473] width 63 height 21
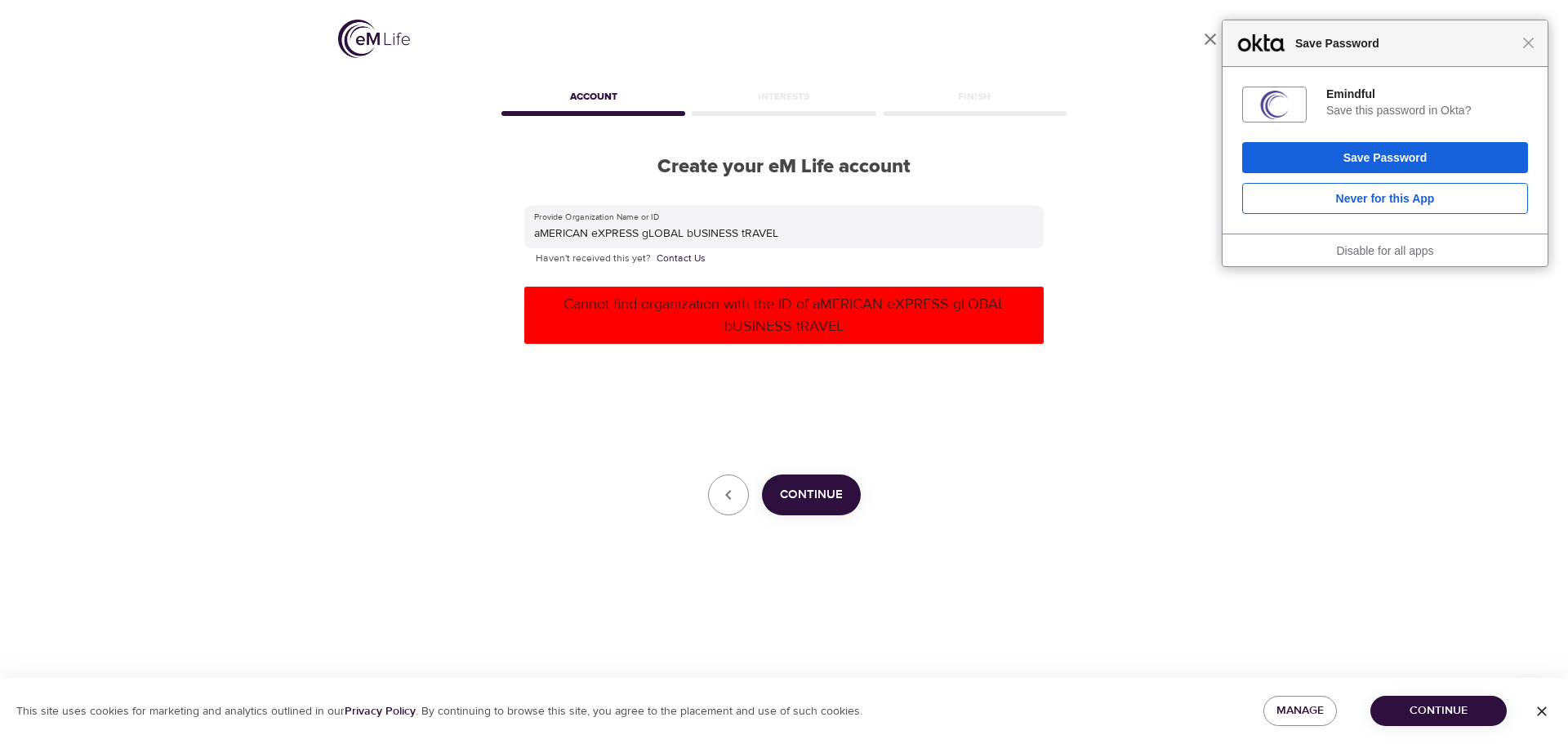
click at [770, 90] on div "Interests" at bounding box center [784, 100] width 191 height 33
click at [1537, 44] on div "Close Save Password" at bounding box center [1386, 44] width 325 height 46
